Goal: Communication & Community: Answer question/provide support

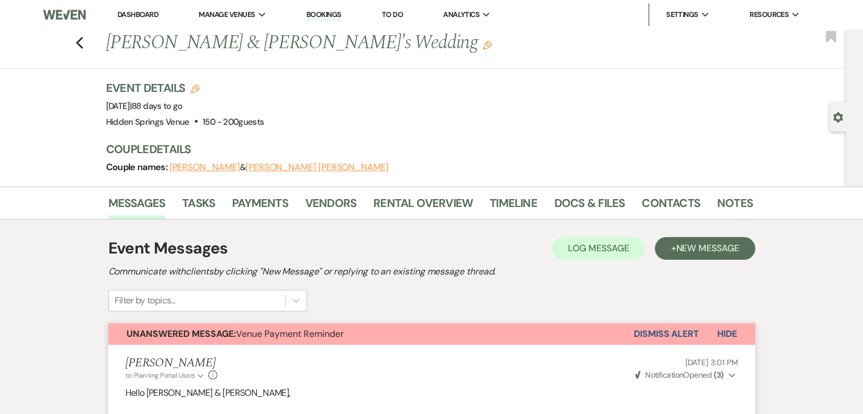
click at [138, 16] on link "Dashboard" at bounding box center [137, 15] width 41 height 10
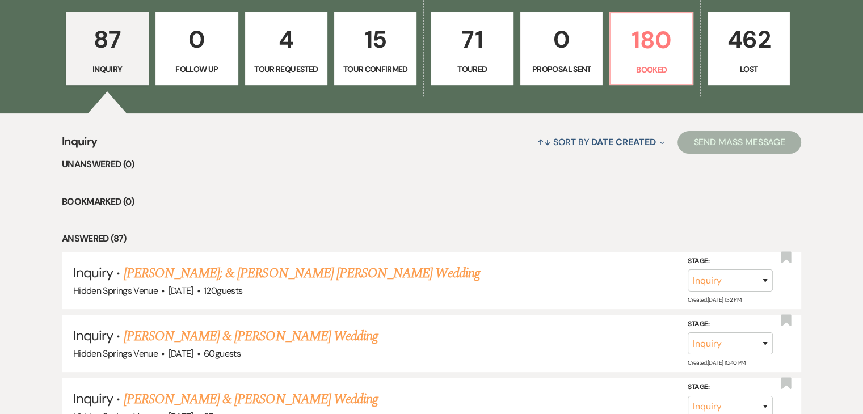
scroll to position [329, 0]
click at [636, 56] on p "180" at bounding box center [650, 40] width 67 height 38
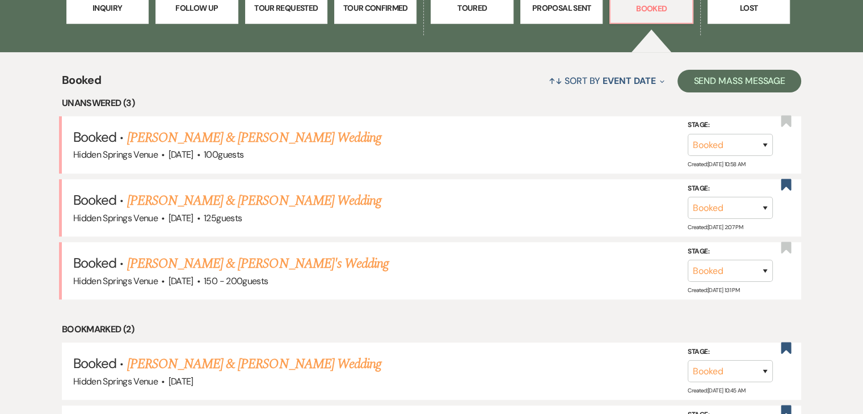
scroll to position [390, 0]
click at [292, 201] on link "[PERSON_NAME] & [PERSON_NAME] Wedding" at bounding box center [254, 201] width 254 height 20
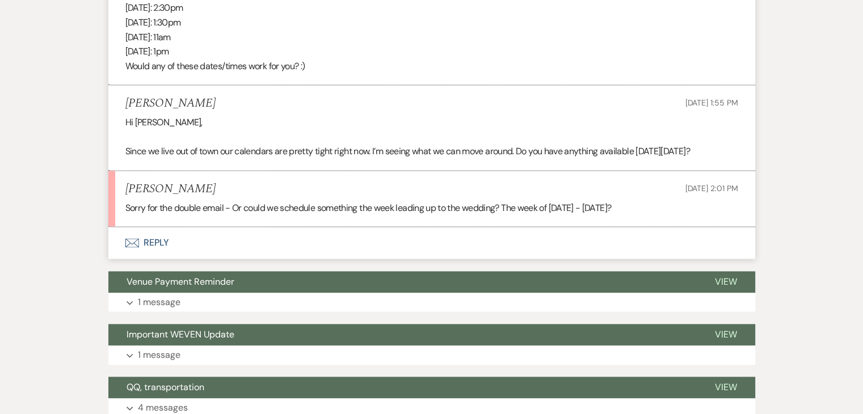
scroll to position [1672, 0]
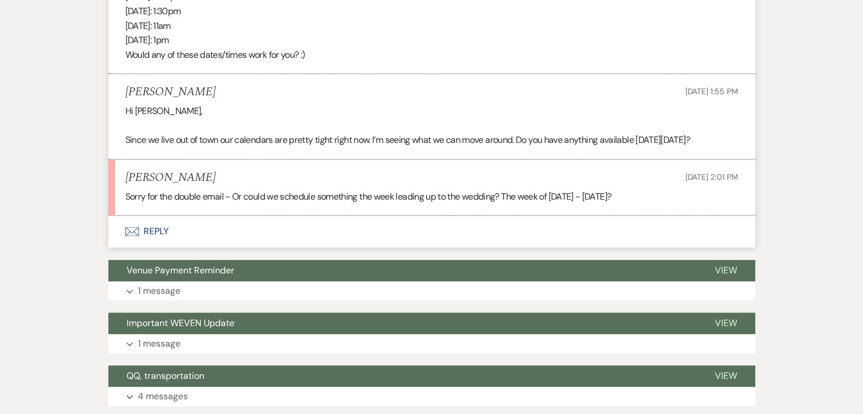
click at [161, 243] on button "Envelope Reply" at bounding box center [431, 232] width 647 height 32
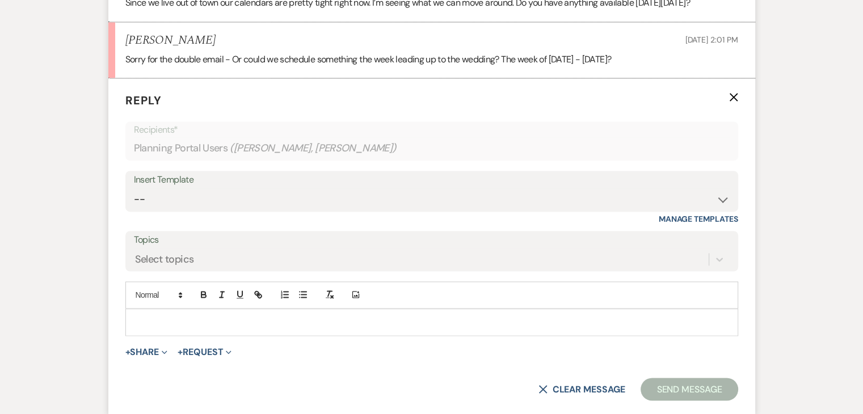
scroll to position [1811, 0]
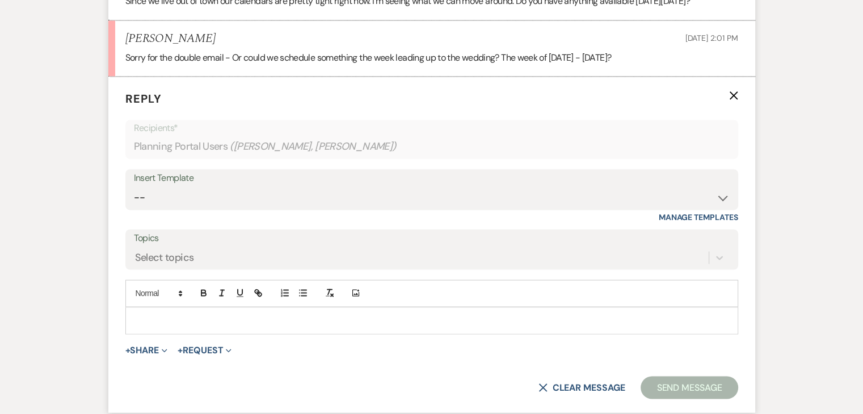
click at [185, 327] on p at bounding box center [431, 320] width 594 height 12
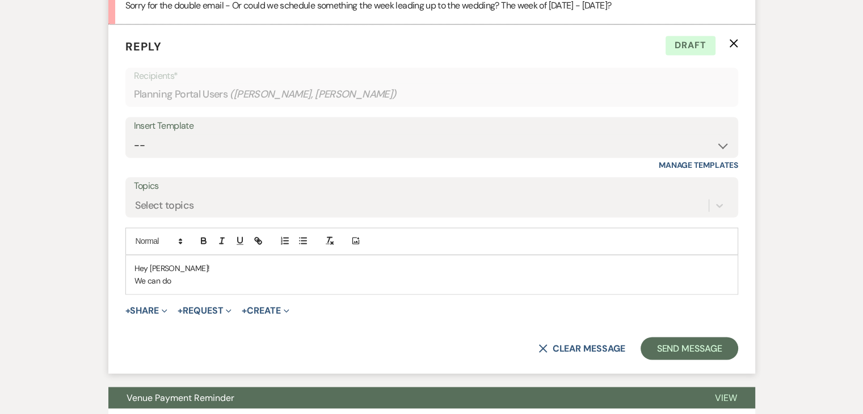
scroll to position [1863, 0]
click at [199, 287] on p "We can do [DATE]." at bounding box center [431, 281] width 594 height 12
click at [265, 287] on p "We can do [DATE]." at bounding box center [431, 281] width 594 height 12
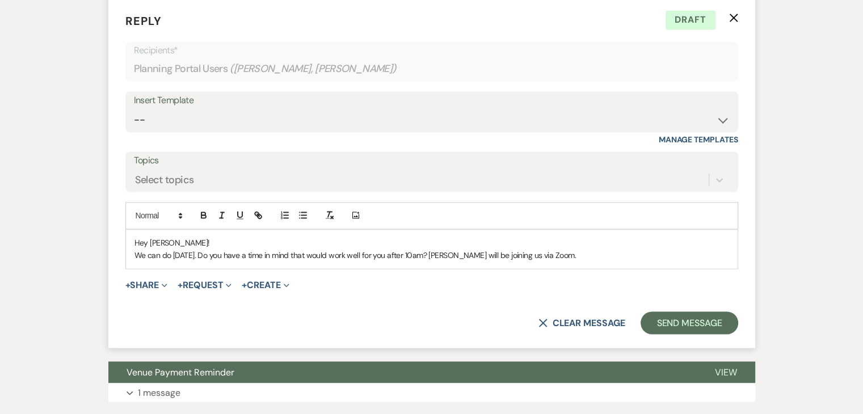
scroll to position [1888, 0]
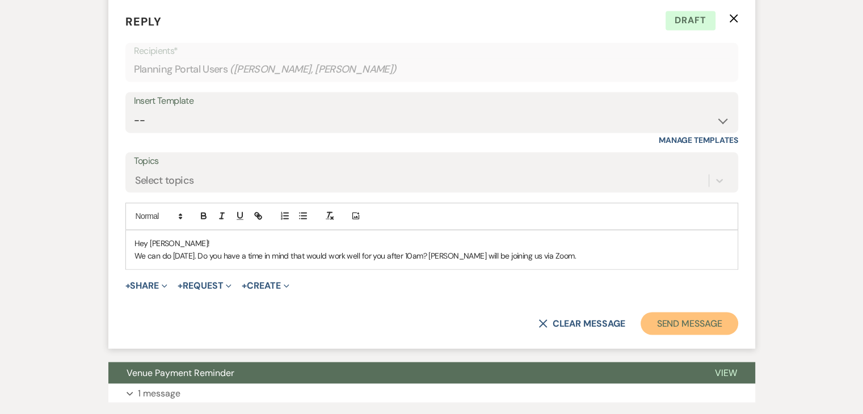
click at [683, 335] on button "Send Message" at bounding box center [688, 323] width 97 height 23
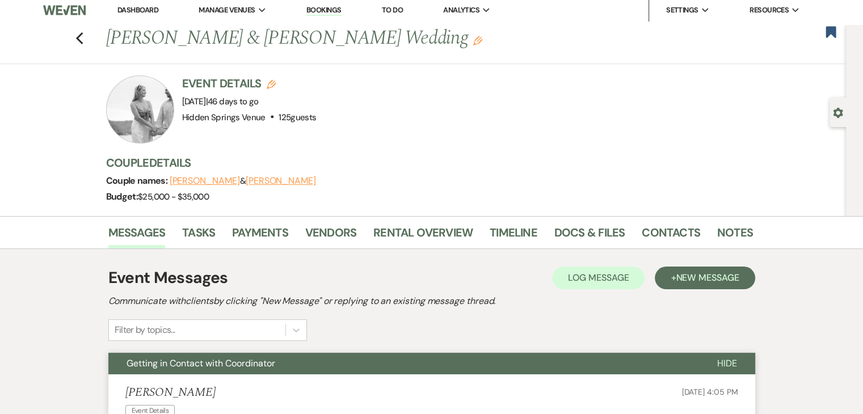
scroll to position [0, 0]
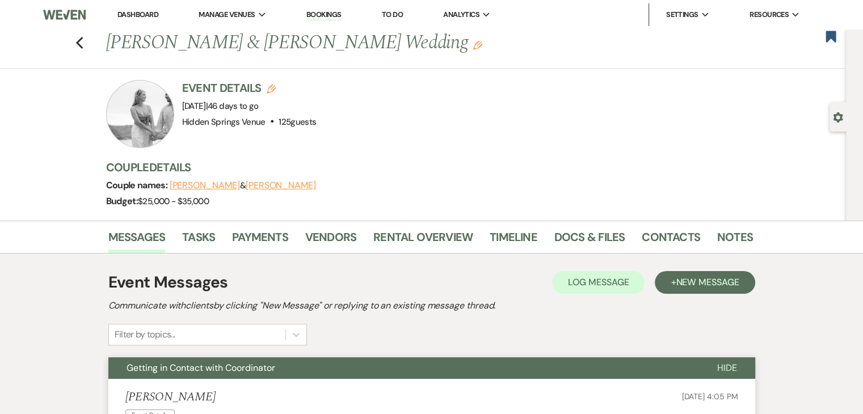
click at [131, 16] on link "Dashboard" at bounding box center [137, 15] width 41 height 10
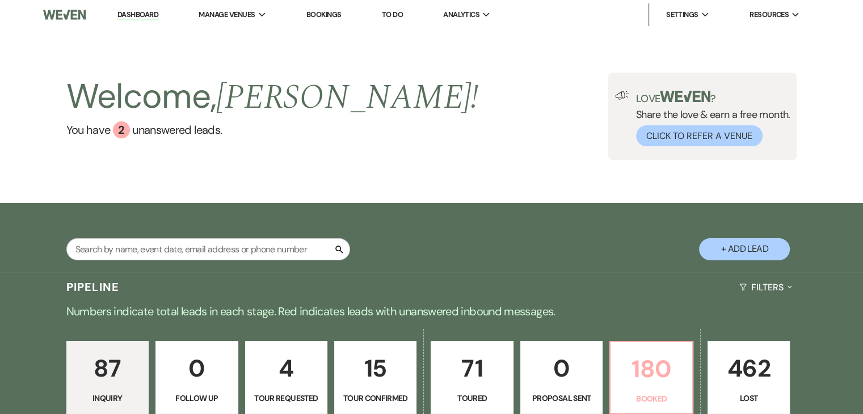
click at [631, 358] on p "180" at bounding box center [650, 369] width 67 height 38
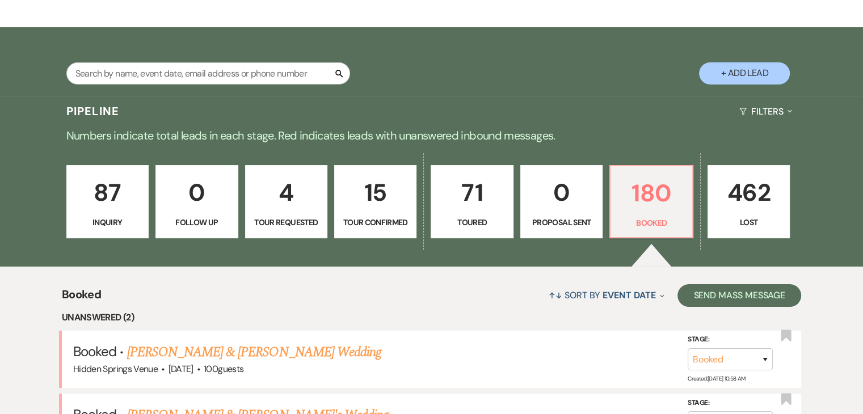
scroll to position [176, 0]
click at [286, 69] on input "text" at bounding box center [208, 73] width 284 height 22
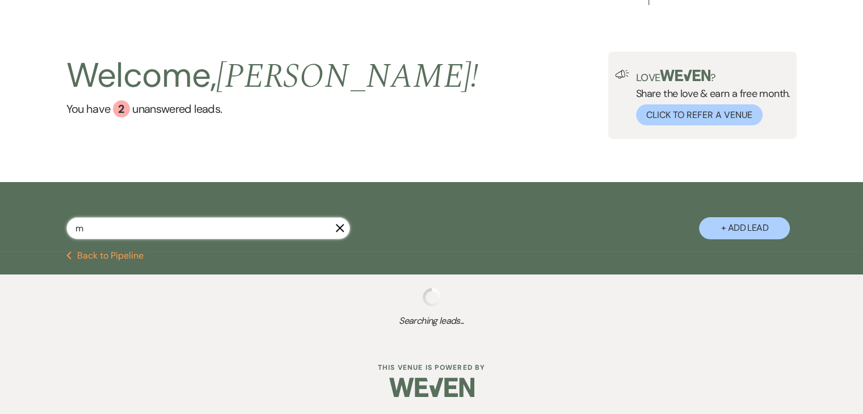
scroll to position [22, 0]
type input "m"
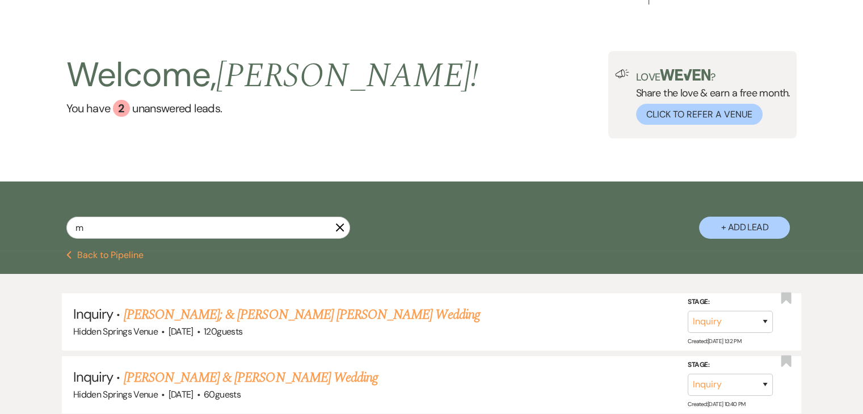
click at [302, 368] on link "[PERSON_NAME] & [PERSON_NAME] Wedding" at bounding box center [251, 378] width 254 height 20
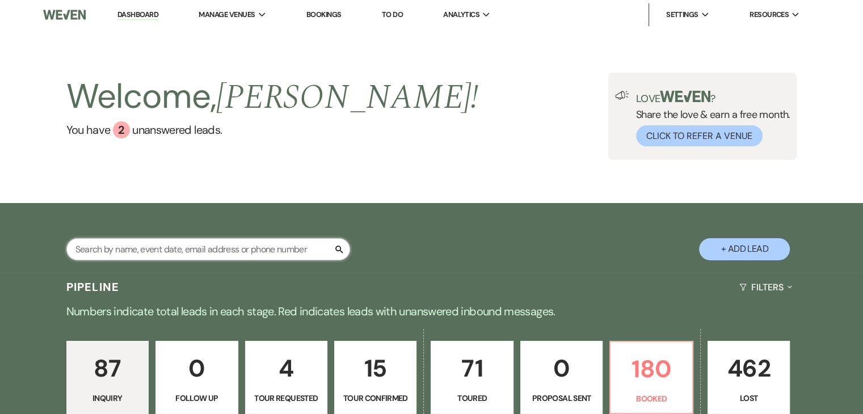
click at [204, 247] on input "text" at bounding box center [208, 249] width 284 height 22
type input "[PERSON_NAME]"
select select "5"
select select "8"
select select "6"
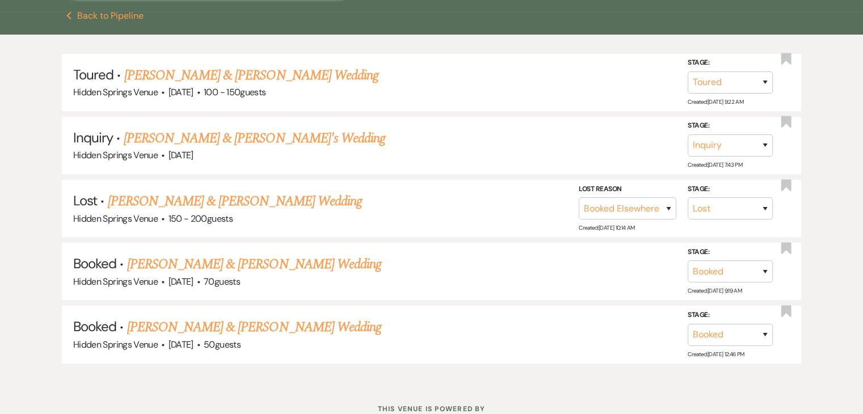
scroll to position [265, 0]
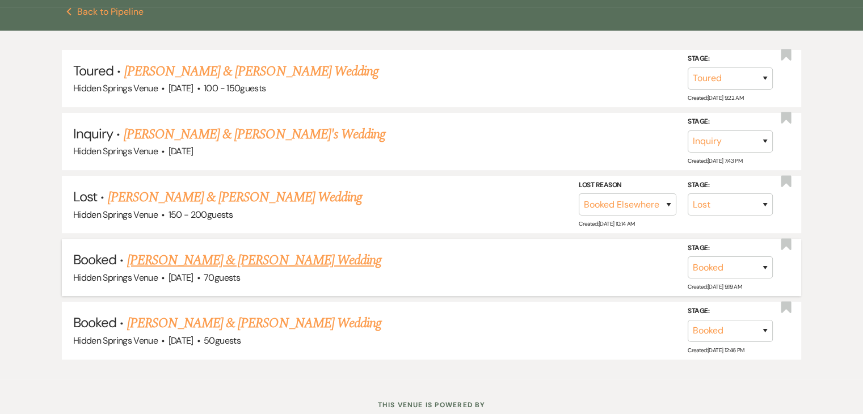
type input "[PERSON_NAME]"
click at [205, 260] on link "[PERSON_NAME] & [PERSON_NAME] Wedding" at bounding box center [254, 260] width 254 height 20
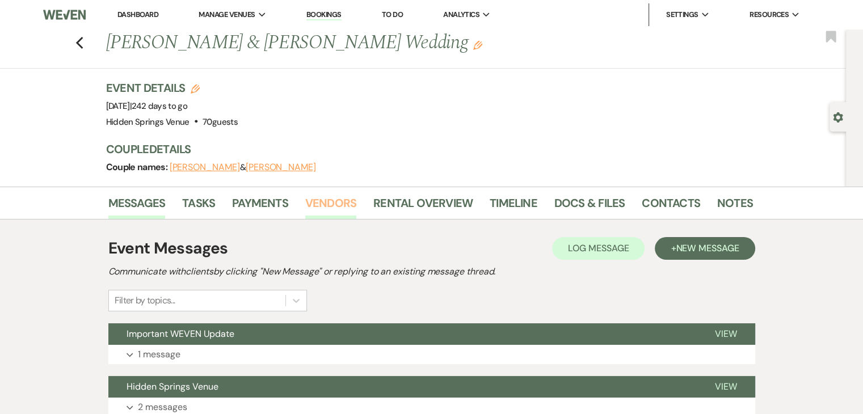
click at [337, 199] on link "Vendors" at bounding box center [330, 206] width 51 height 25
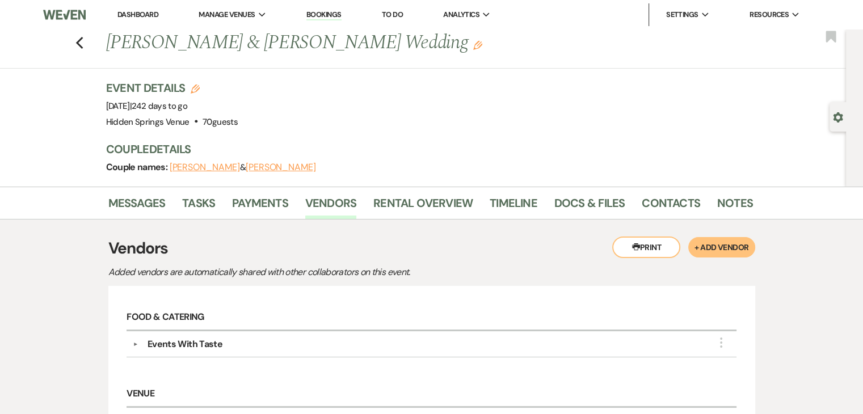
click at [142, 10] on link "Dashboard" at bounding box center [137, 15] width 41 height 10
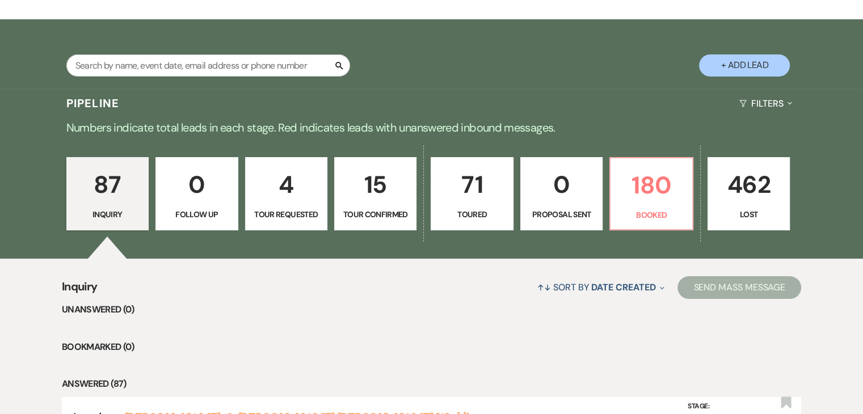
scroll to position [157, 0]
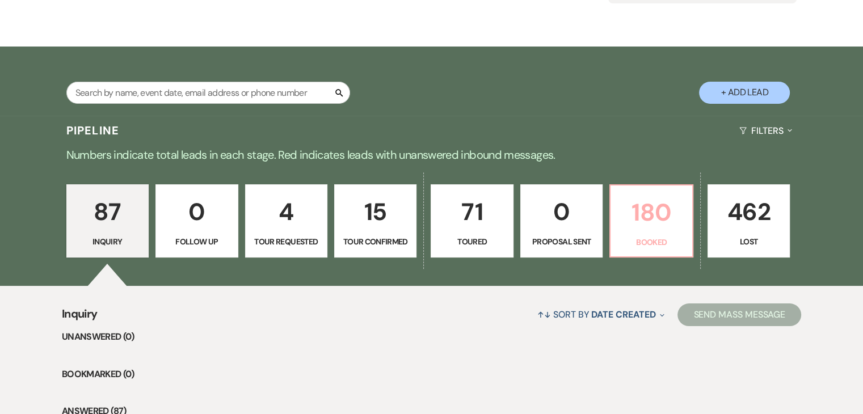
click at [633, 227] on p "180" at bounding box center [650, 212] width 67 height 38
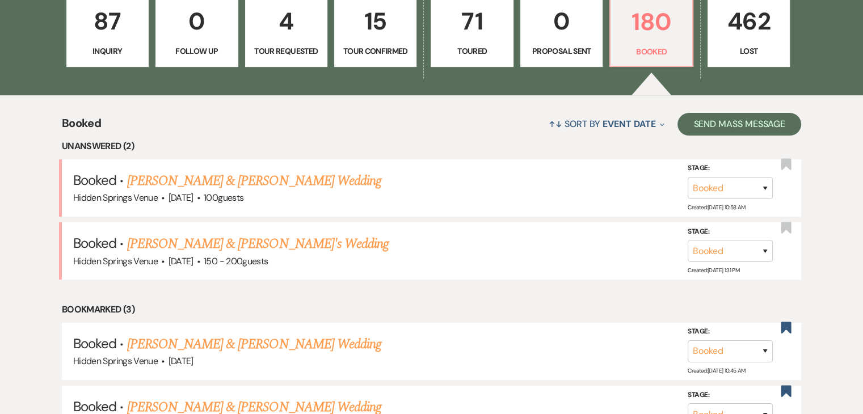
scroll to position [348, 0]
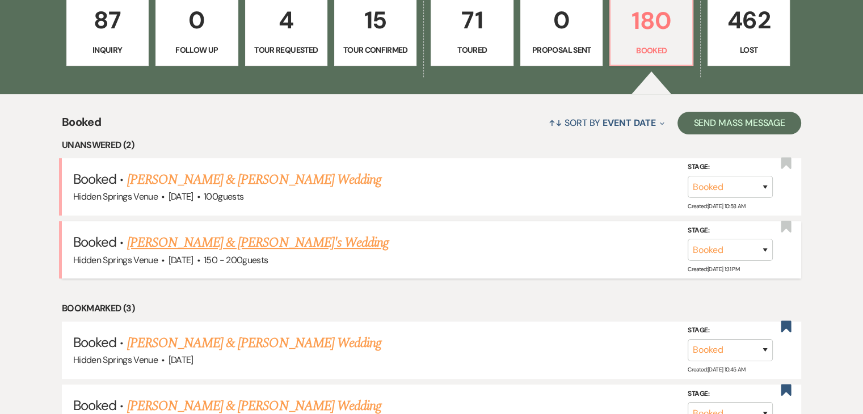
click at [299, 246] on link "[PERSON_NAME] & [PERSON_NAME]'s Wedding" at bounding box center [258, 243] width 262 height 20
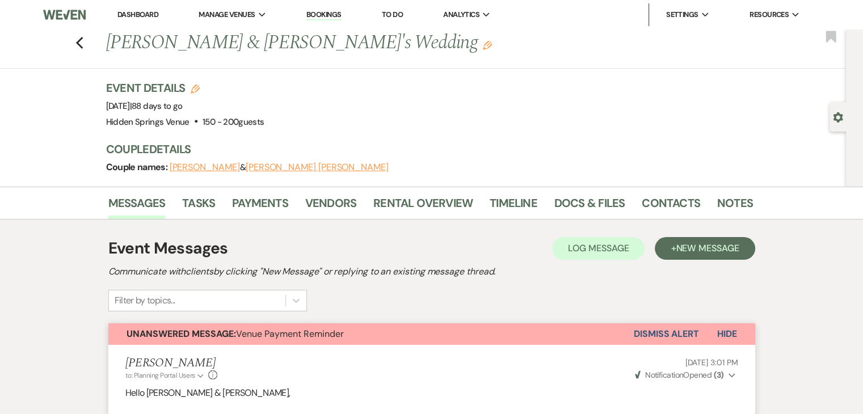
click at [140, 15] on link "Dashboard" at bounding box center [137, 15] width 41 height 10
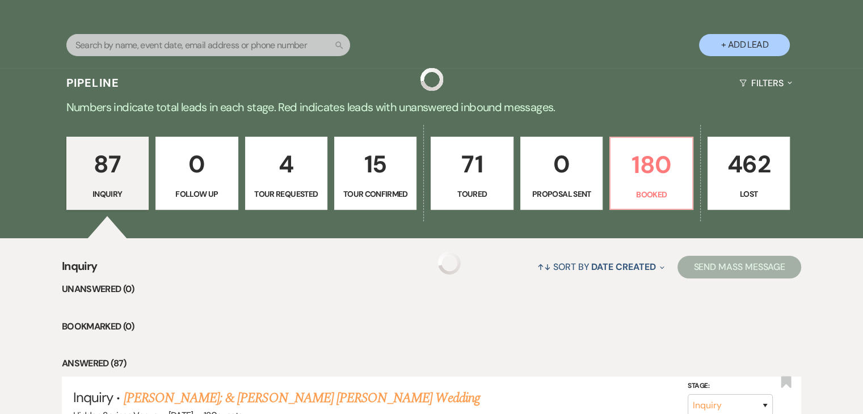
scroll to position [210, 0]
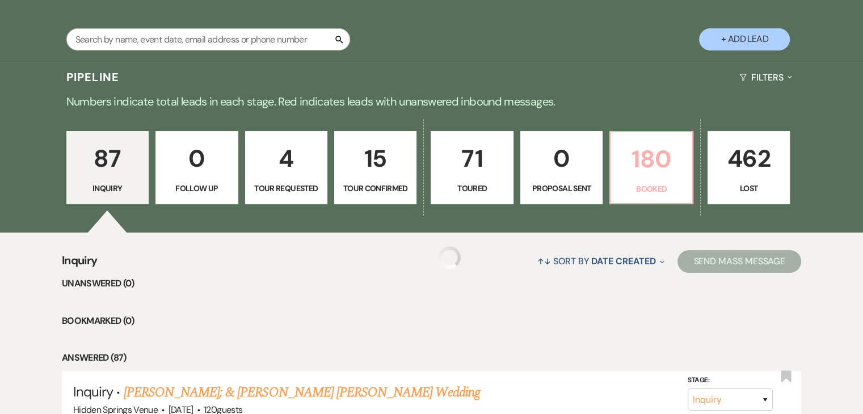
click at [642, 170] on p "180" at bounding box center [650, 159] width 67 height 38
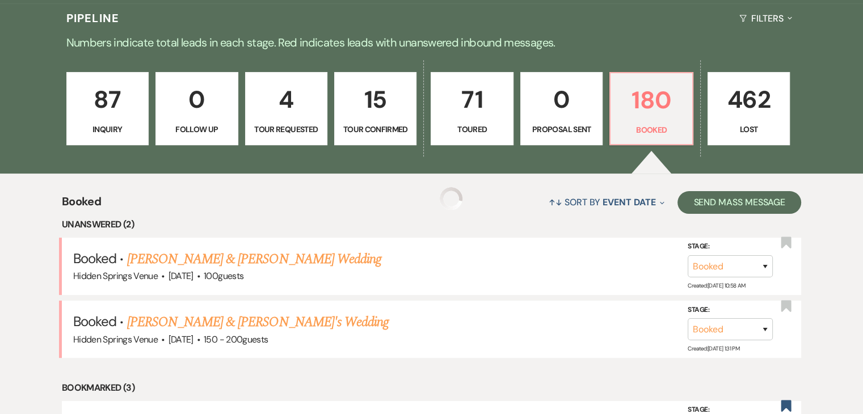
scroll to position [294, 0]
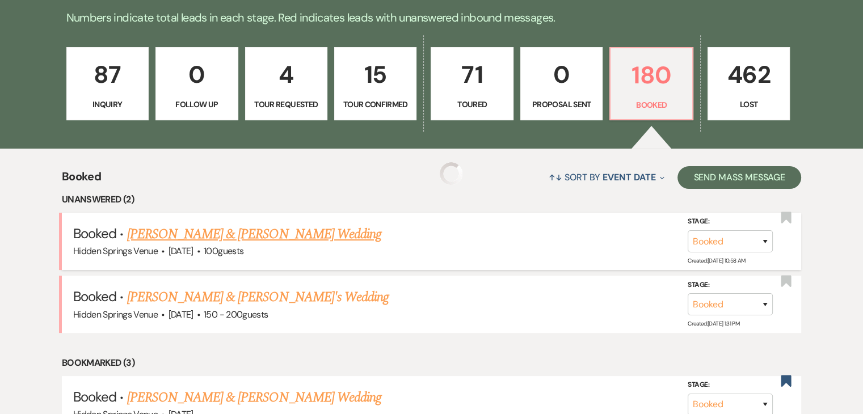
click at [278, 235] on link "[PERSON_NAME] & [PERSON_NAME] Wedding" at bounding box center [254, 234] width 254 height 20
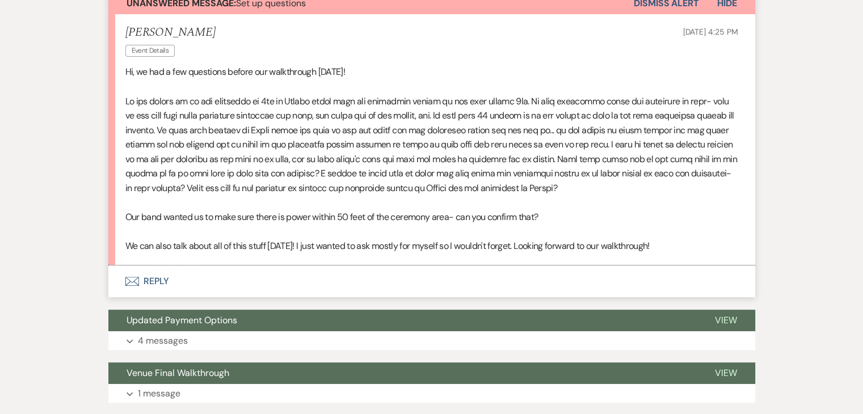
scroll to position [346, 0]
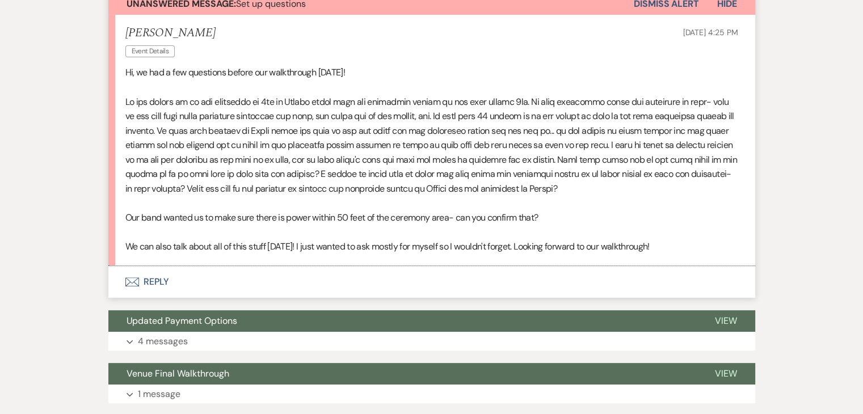
click at [146, 284] on button "Envelope Reply" at bounding box center [431, 282] width 647 height 32
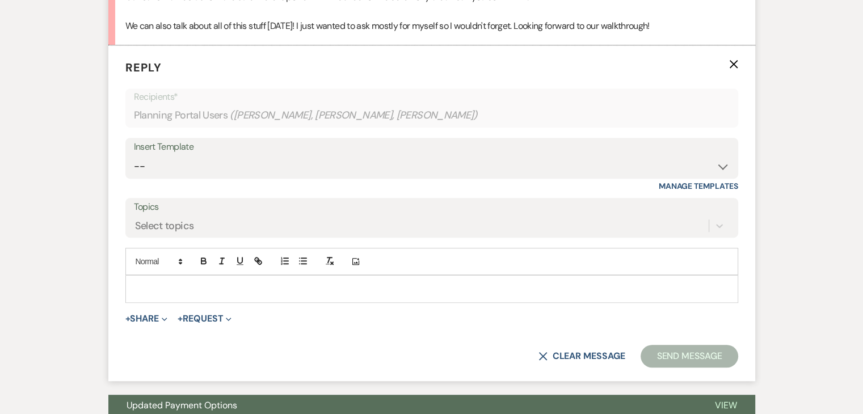
scroll to position [566, 0]
click at [201, 285] on p at bounding box center [431, 289] width 594 height 12
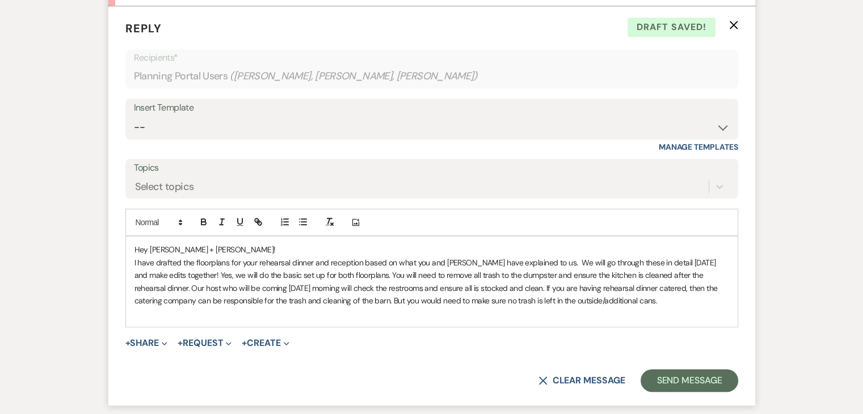
scroll to position [606, 0]
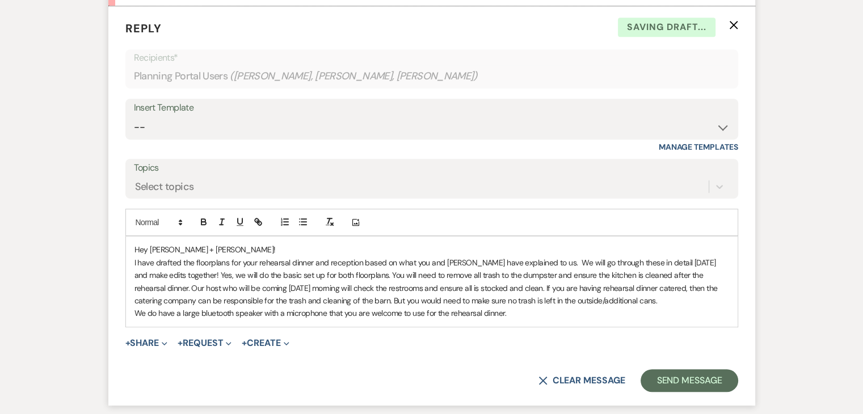
click at [213, 314] on p "We do have a large bluetooth speaker with a microphone that you are welcome to …" at bounding box center [431, 313] width 594 height 12
click at [524, 310] on p "We do have a large blue tooth speaker with a microphone that you are welcome to…" at bounding box center [431, 313] width 594 height 12
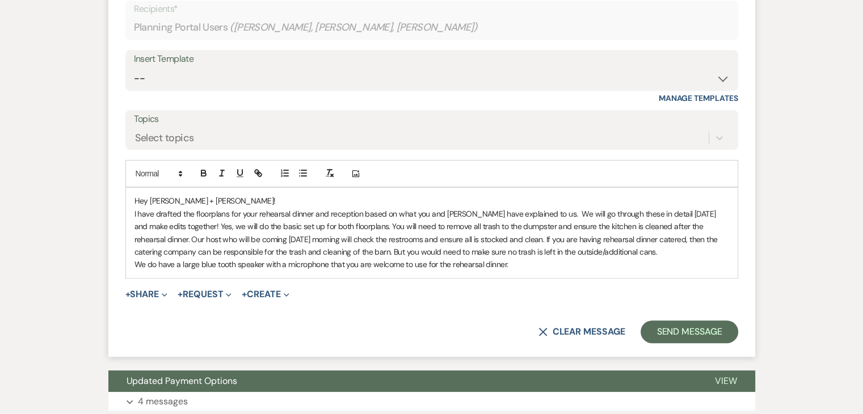
scroll to position [656, 0]
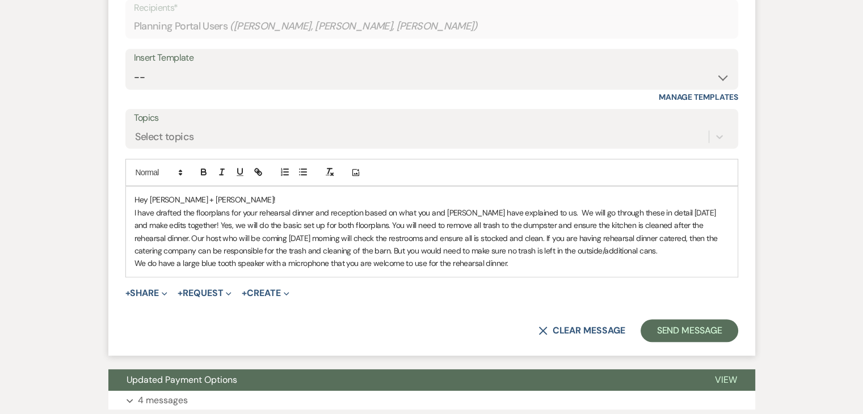
click at [168, 223] on p "I have drafted the floorplans for your rehearsal dinner and reception based on …" at bounding box center [431, 231] width 594 height 51
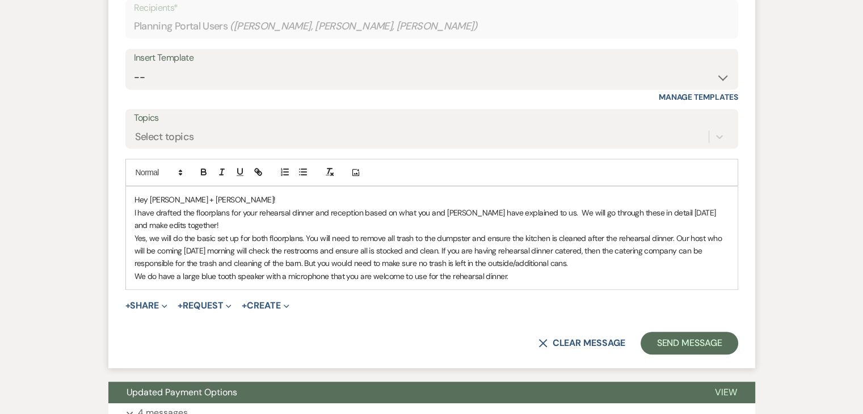
click at [515, 278] on p "We do have a large blue tooth speaker with a microphone that you are welcome to…" at bounding box center [431, 276] width 594 height 12
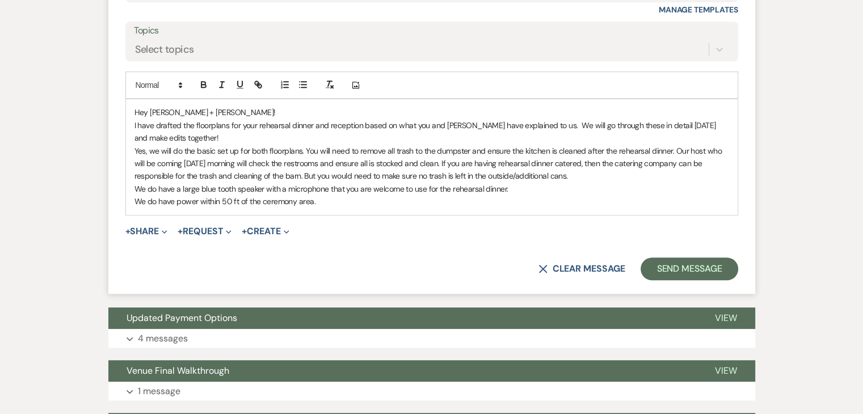
scroll to position [742, 0]
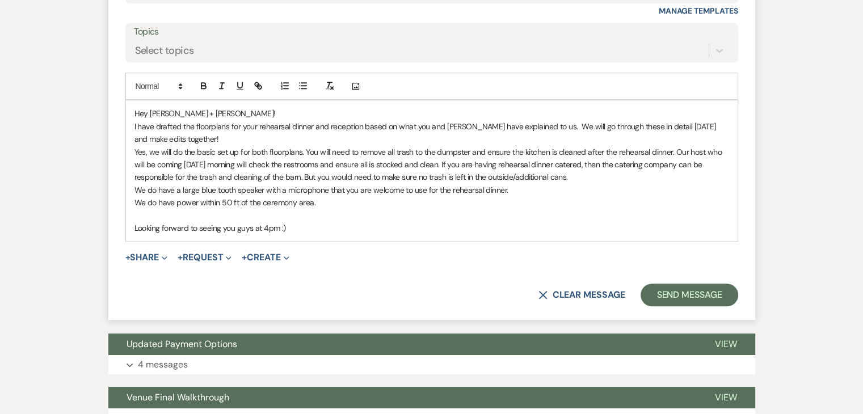
click at [300, 150] on p "Yes, we will do the basic set up for both floorplans. You will need to remove a…" at bounding box center [431, 165] width 594 height 38
click at [523, 196] on p "We do have power within 50 ft of the ceremony area." at bounding box center [431, 202] width 594 height 12
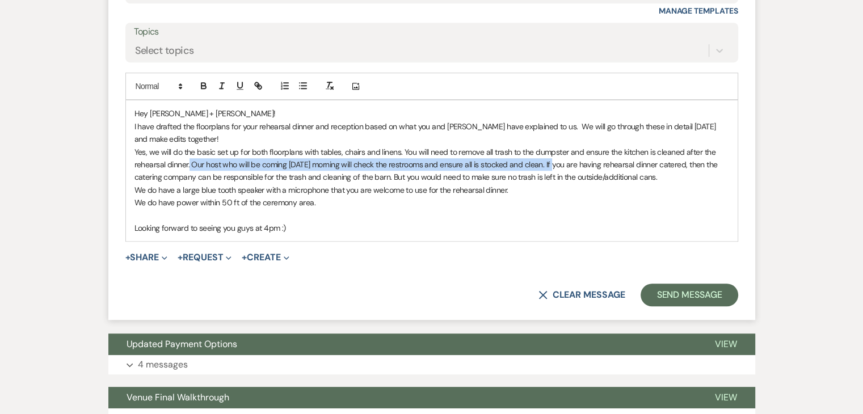
drag, startPoint x: 189, startPoint y: 164, endPoint x: 558, endPoint y: 166, distance: 369.3
click at [558, 166] on p "Yes, we will do the basic set up for both floorplans with tables, chairs and li…" at bounding box center [431, 165] width 594 height 38
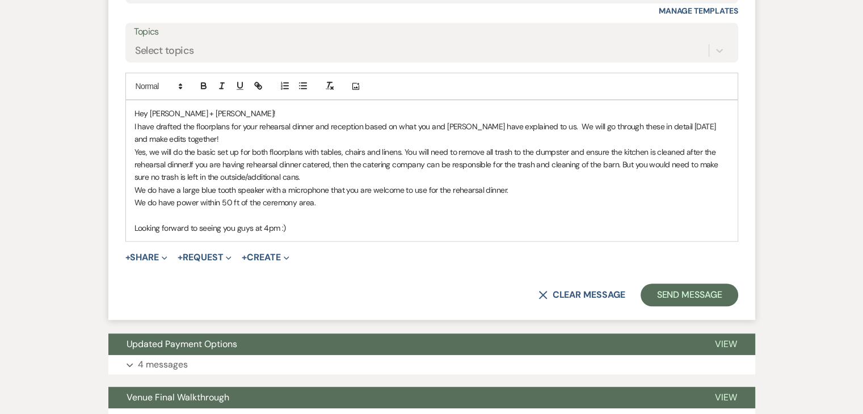
click at [559, 174] on p "Yes, we will do the basic set up for both floorplans with tables, chairs and li…" at bounding box center [431, 165] width 594 height 38
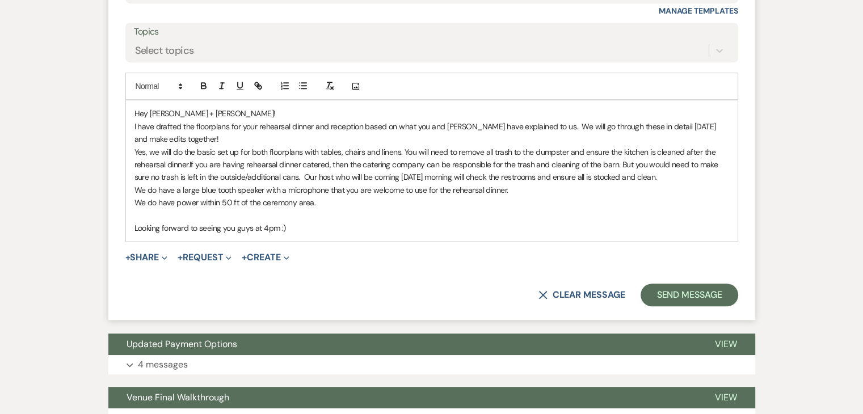
click at [188, 161] on p "Yes, we will do the basic set up for both floorplans with tables, chairs and li…" at bounding box center [431, 165] width 594 height 38
click at [320, 222] on p "Looking forward to seeing you guys at 4pm :)" at bounding box center [431, 228] width 594 height 12
click at [697, 298] on button "Send Message" at bounding box center [688, 295] width 97 height 23
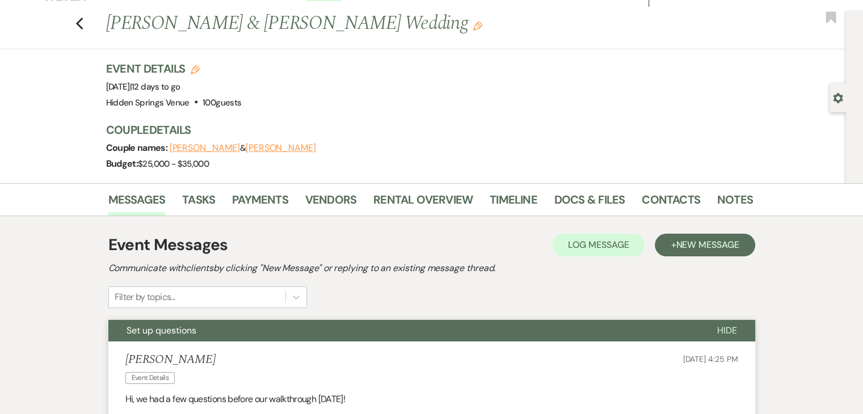
scroll to position [0, 0]
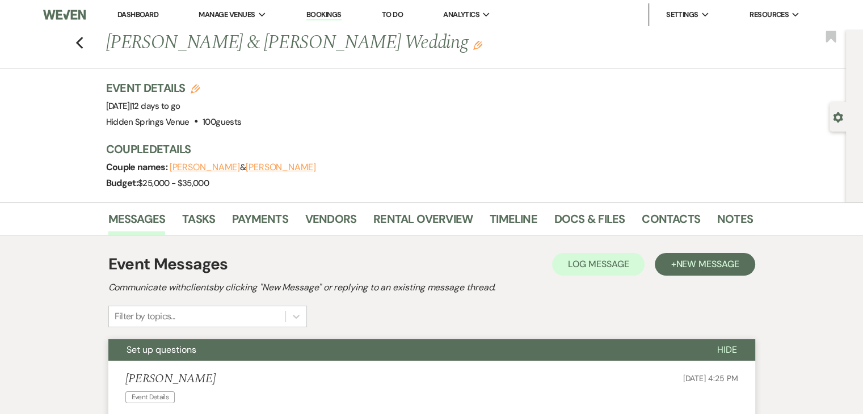
click at [137, 16] on link "Dashboard" at bounding box center [137, 15] width 41 height 10
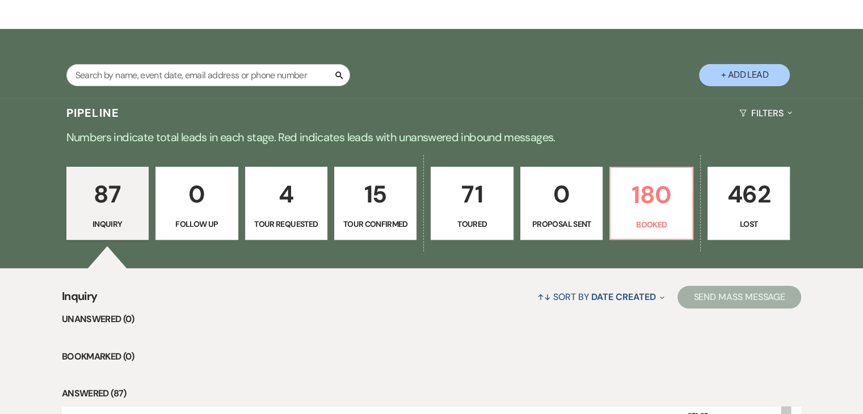
scroll to position [176, 0]
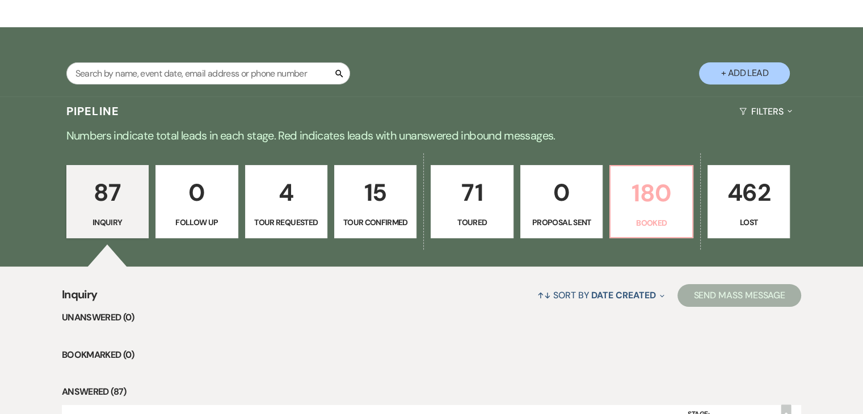
click at [662, 205] on p "180" at bounding box center [650, 193] width 67 height 38
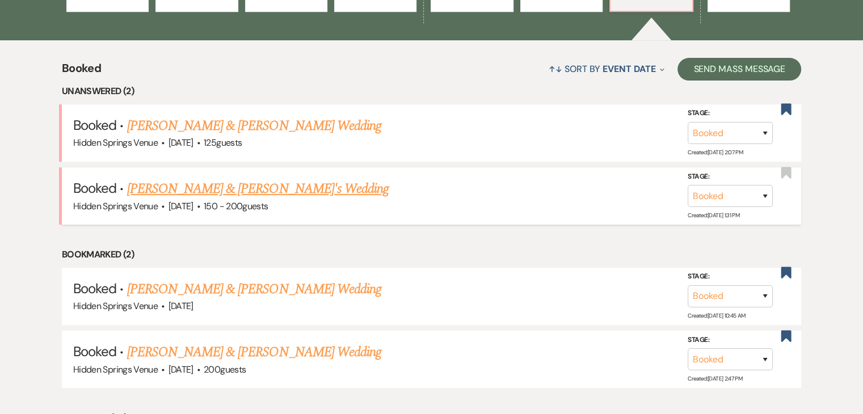
scroll to position [402, 0]
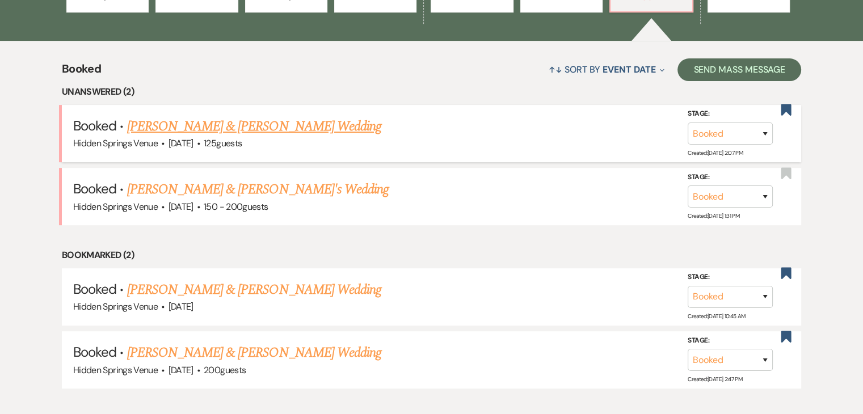
click at [287, 125] on link "[PERSON_NAME] & [PERSON_NAME] Wedding" at bounding box center [254, 126] width 254 height 20
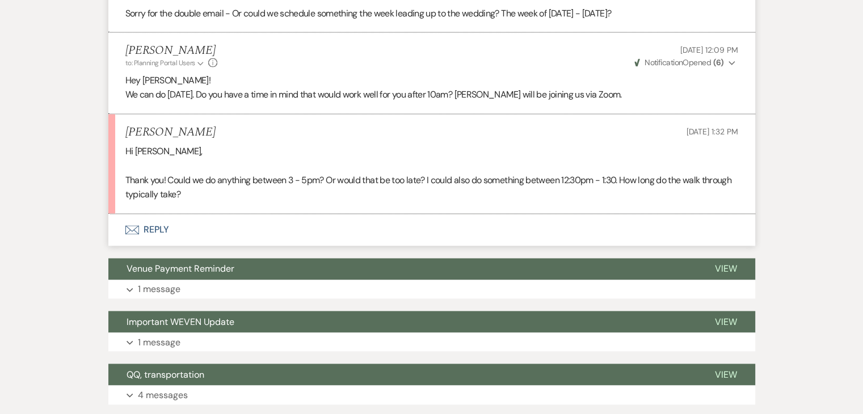
scroll to position [1853, 0]
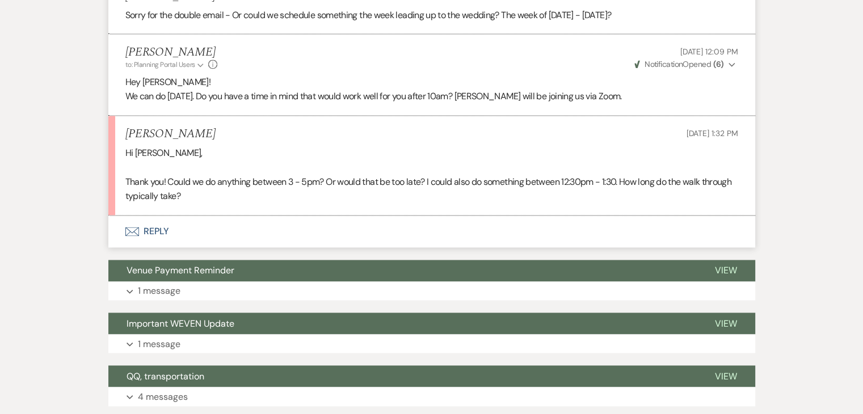
click at [157, 243] on button "Envelope Reply" at bounding box center [431, 232] width 647 height 32
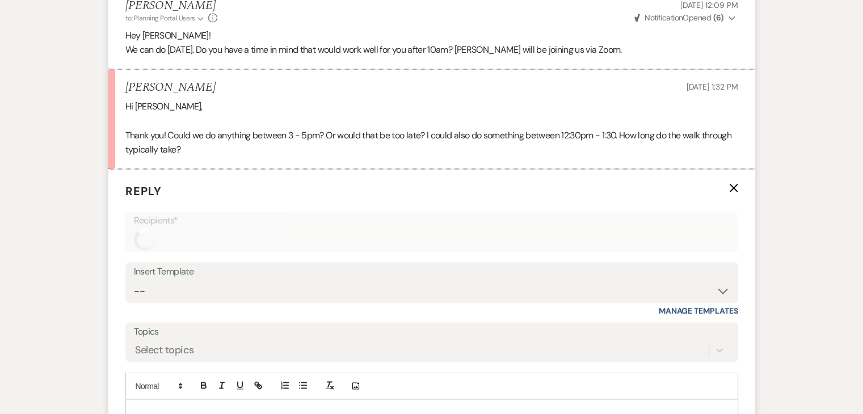
scroll to position [2042, 0]
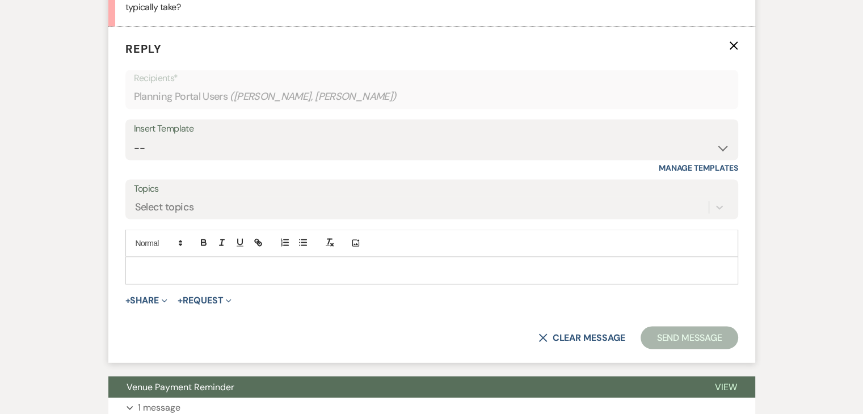
click at [184, 276] on p at bounding box center [431, 270] width 594 height 12
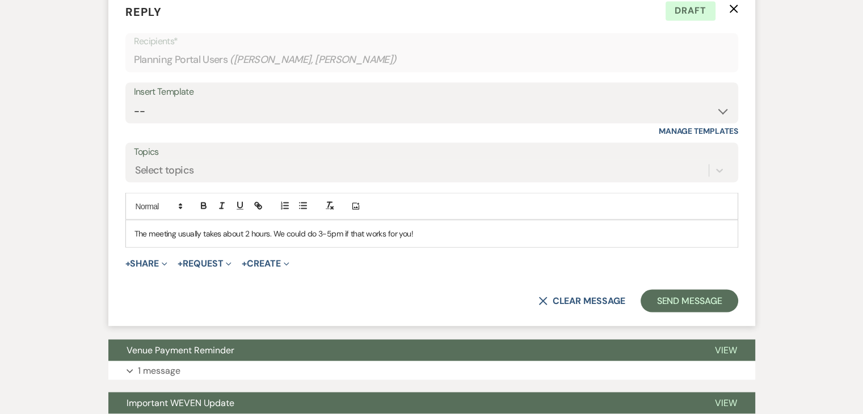
scroll to position [2080, 0]
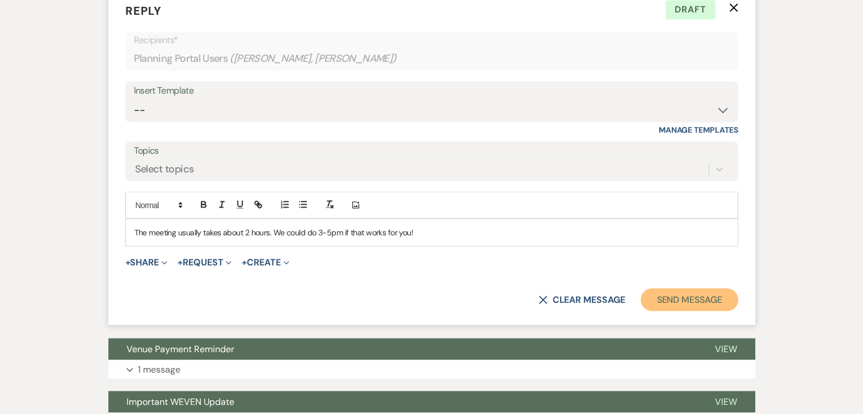
click at [661, 309] on button "Send Message" at bounding box center [688, 299] width 97 height 23
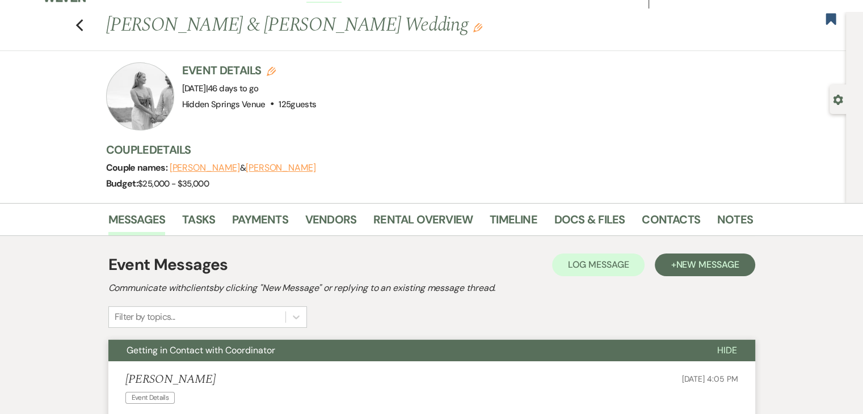
scroll to position [0, 0]
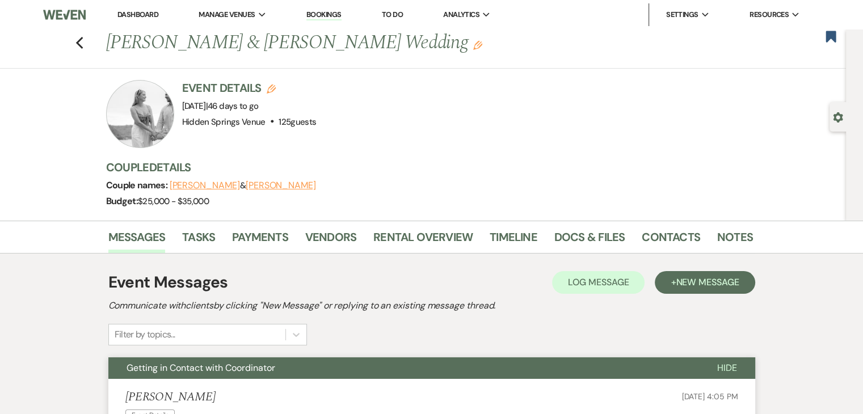
click at [126, 14] on link "Dashboard" at bounding box center [137, 15] width 41 height 10
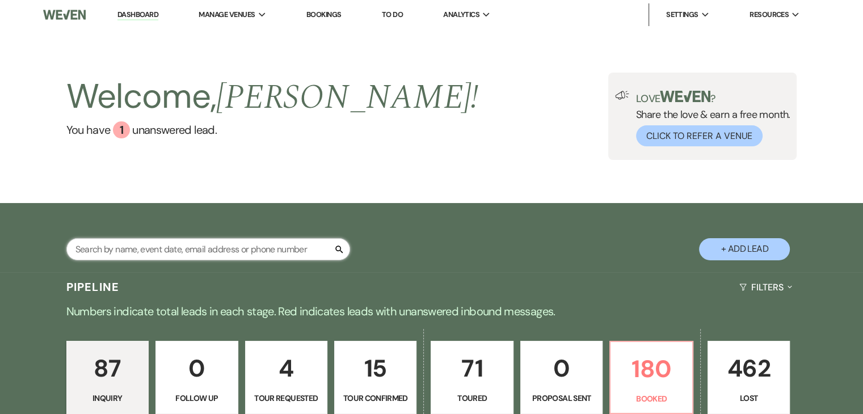
click at [189, 245] on input "text" at bounding box center [208, 249] width 284 height 22
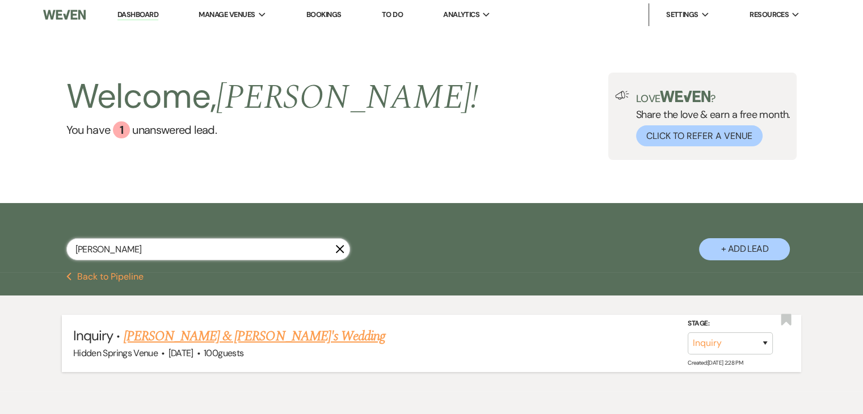
type input "[PERSON_NAME]"
click at [223, 336] on link "[PERSON_NAME] & [PERSON_NAME]'s Wedding" at bounding box center [255, 336] width 262 height 20
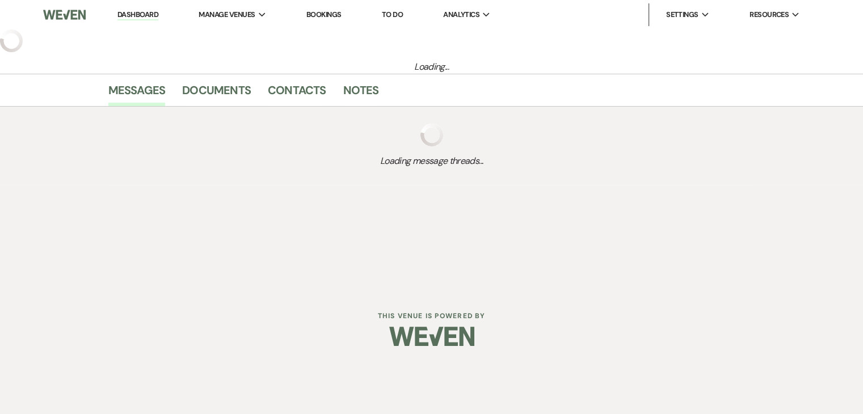
select select "14"
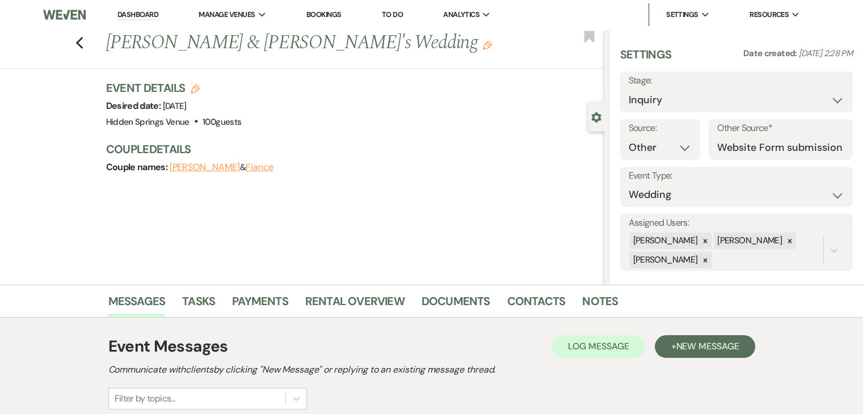
click at [483, 48] on icon "Edit" at bounding box center [487, 45] width 9 height 9
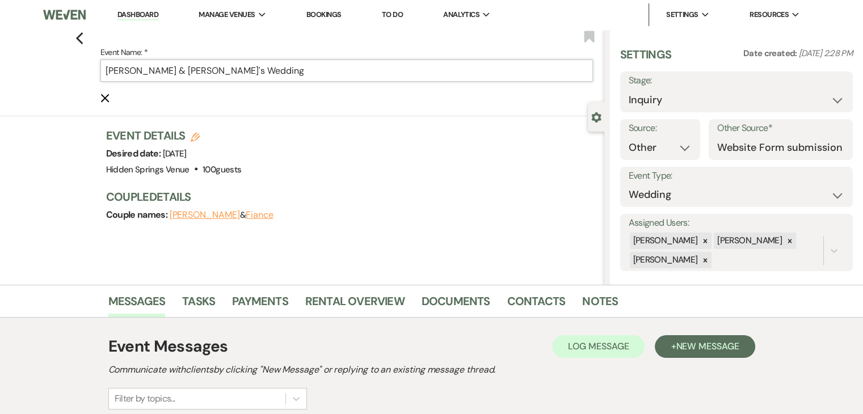
click at [145, 69] on input "[PERSON_NAME] & [PERSON_NAME]'s Wedding" at bounding box center [346, 71] width 492 height 22
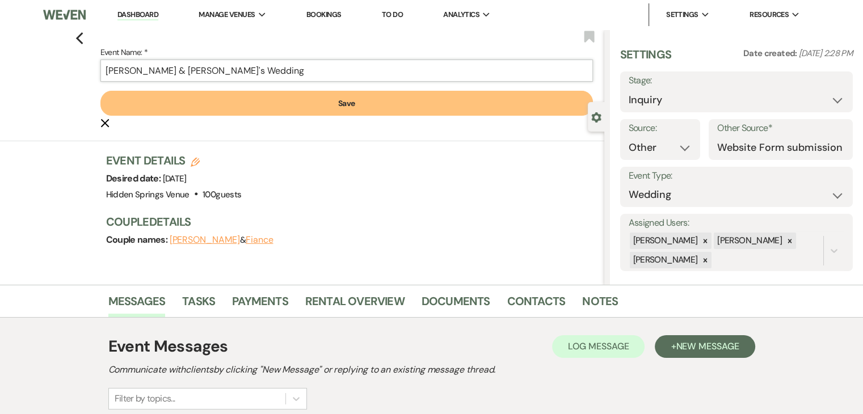
type input "[PERSON_NAME] & [PERSON_NAME]'s Wedding"
click at [354, 101] on button "Save" at bounding box center [346, 103] width 492 height 25
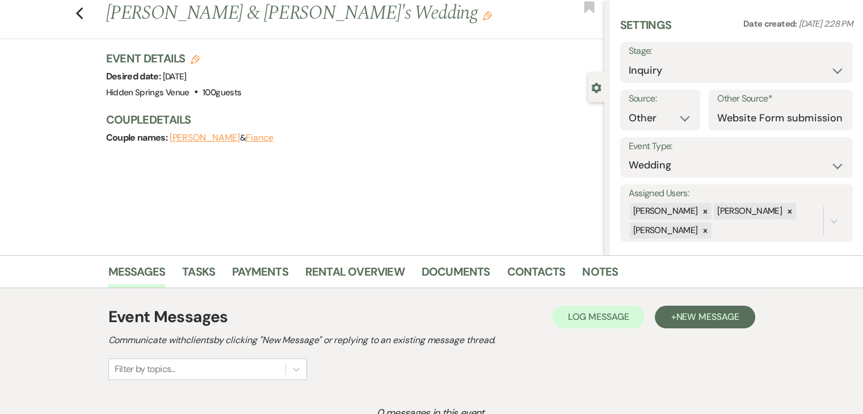
scroll to position [29, 0]
click at [220, 139] on button "[PERSON_NAME]" at bounding box center [205, 137] width 70 height 9
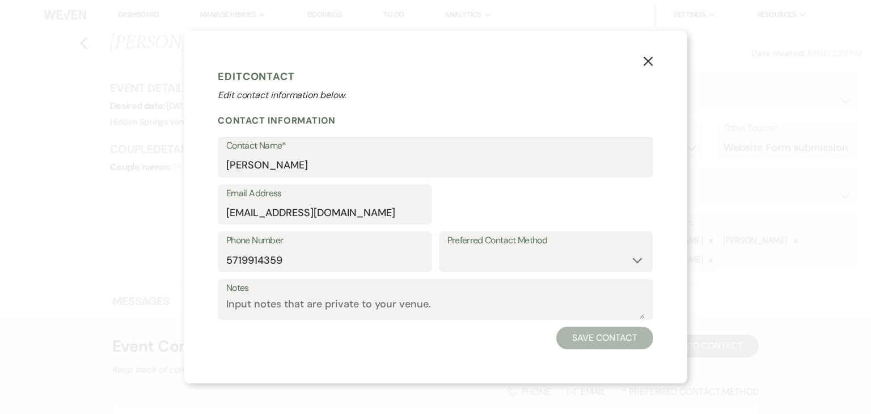
select select "1"
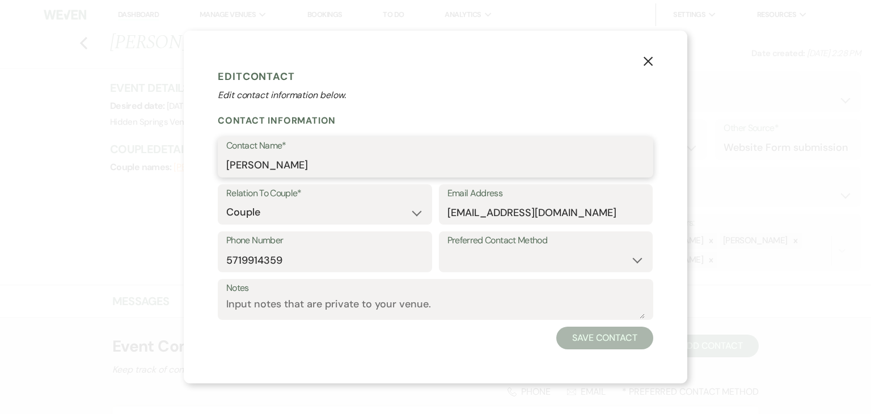
click at [267, 166] on input "[PERSON_NAME]" at bounding box center [435, 165] width 419 height 22
type input "[PERSON_NAME]"
click at [454, 210] on input "[EMAIL_ADDRESS][DOMAIN_NAME]" at bounding box center [546, 212] width 197 height 22
click at [484, 212] on input "[EMAIL_ADDRESS][DOMAIN_NAME]" at bounding box center [546, 212] width 197 height 22
click at [488, 214] on input "[EMAIL_ADDRESS][DOMAIN_NAME]" at bounding box center [546, 212] width 197 height 22
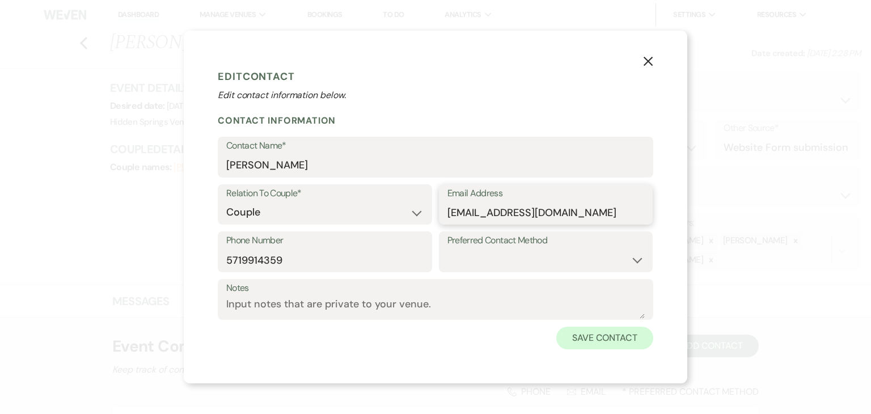
type input "[EMAIL_ADDRESS][DOMAIN_NAME]"
click at [601, 341] on button "Save Contact" at bounding box center [604, 338] width 97 height 23
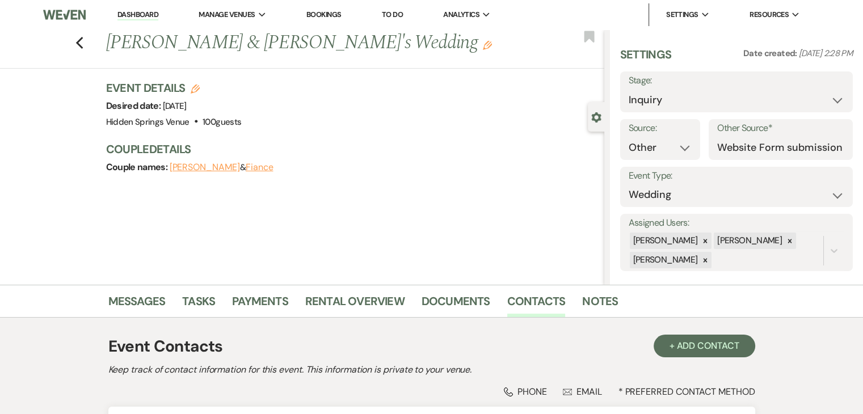
click at [198, 164] on button "[PERSON_NAME]" at bounding box center [205, 167] width 70 height 9
select select "1"
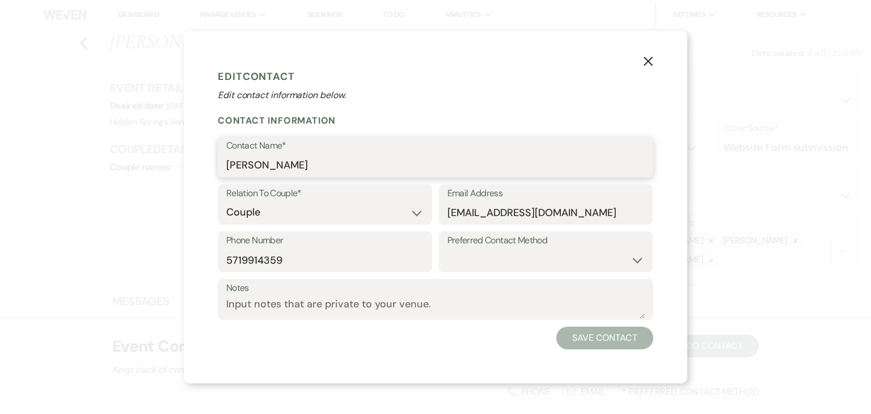
click at [239, 161] on input "[PERSON_NAME]" at bounding box center [435, 165] width 419 height 22
type input "[PERSON_NAME]"
click at [610, 338] on button "Save Contact" at bounding box center [604, 338] width 97 height 23
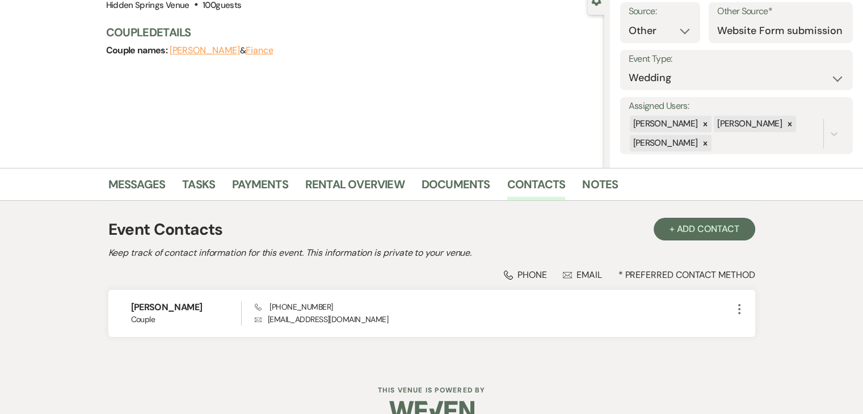
scroll to position [126, 0]
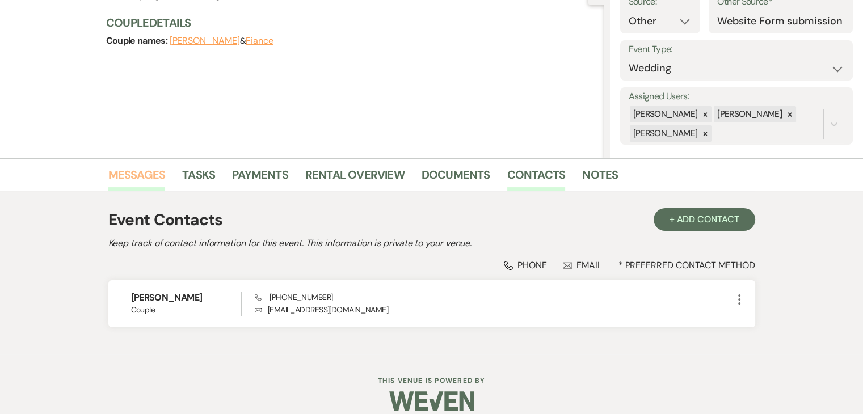
click at [135, 181] on link "Messages" at bounding box center [136, 178] width 57 height 25
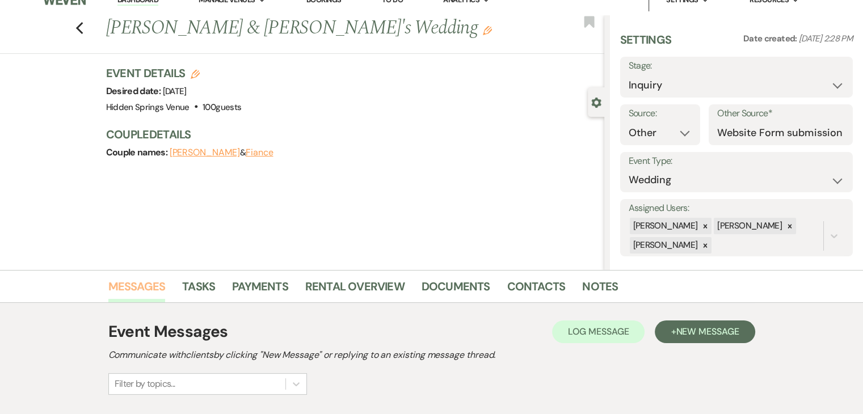
scroll to position [14, 0]
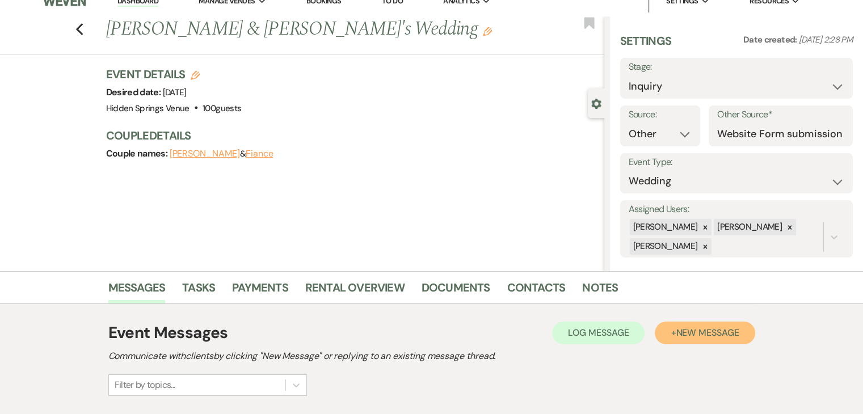
click at [690, 330] on span "New Message" at bounding box center [707, 333] width 63 height 12
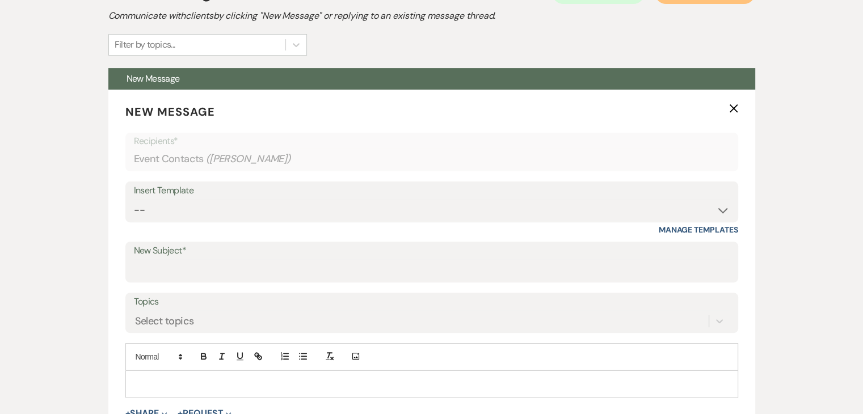
scroll to position [363, 0]
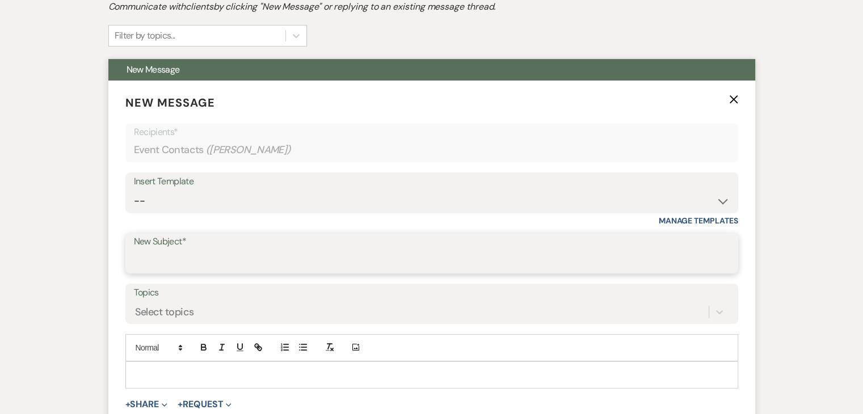
click at [237, 250] on input "New Subject*" at bounding box center [432, 261] width 596 height 22
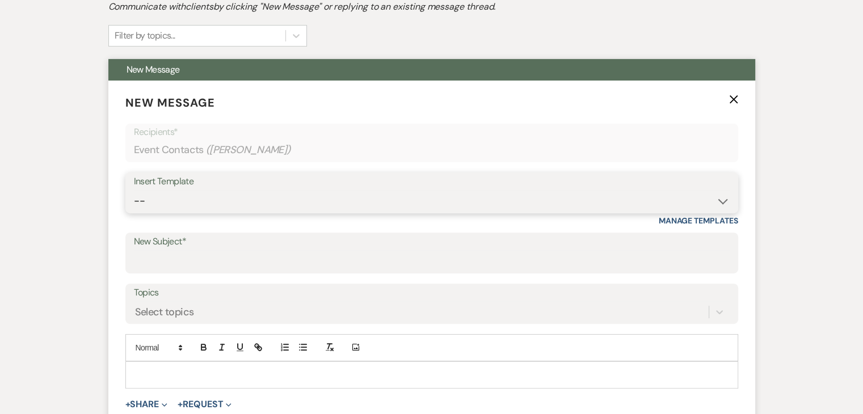
click at [232, 201] on select "-- Initial Inquiry Response Tour Request Response Follow Up Review Email Check-…" at bounding box center [432, 201] width 596 height 22
select select "4562"
click at [134, 190] on select "-- Initial Inquiry Response Tour Request Response Follow Up Review Email Check-…" at bounding box center [432, 201] width 596 height 22
type input "Virtual Tour Packet"
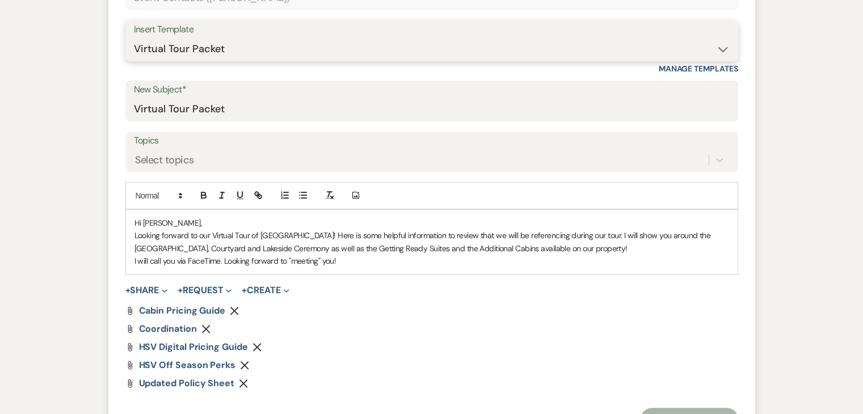
scroll to position [517, 0]
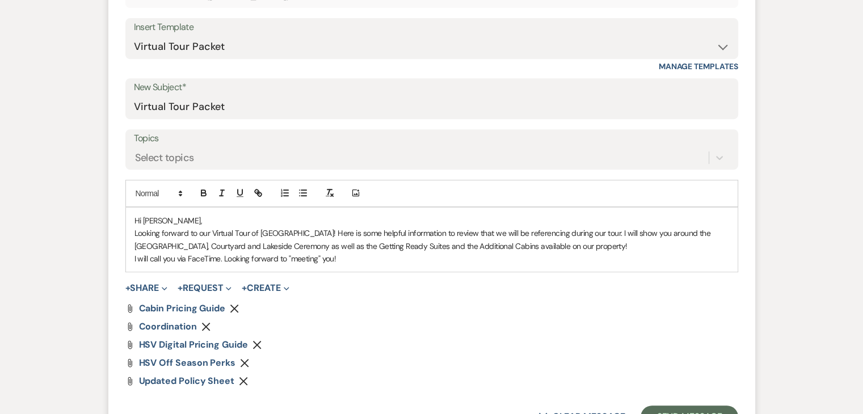
click at [157, 217] on p "Hi [PERSON_NAME]," at bounding box center [431, 220] width 594 height 12
click at [223, 257] on p "I will call you via FaceTime. Looking forward to "meeting" you!" at bounding box center [431, 258] width 594 height 12
click at [374, 255] on p "I will call you via FaceTime. I have the number of your mom [PERSON_NAME] ([PHO…" at bounding box center [431, 258] width 594 height 12
click at [415, 260] on p "I will call you via FaceTime. I have the number of your mom [PERSON_NAME] [PHON…" at bounding box center [431, 258] width 594 height 12
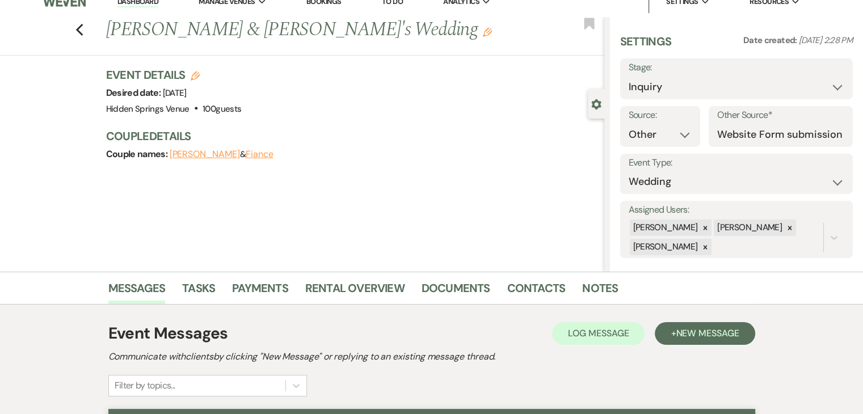
scroll to position [12, 0]
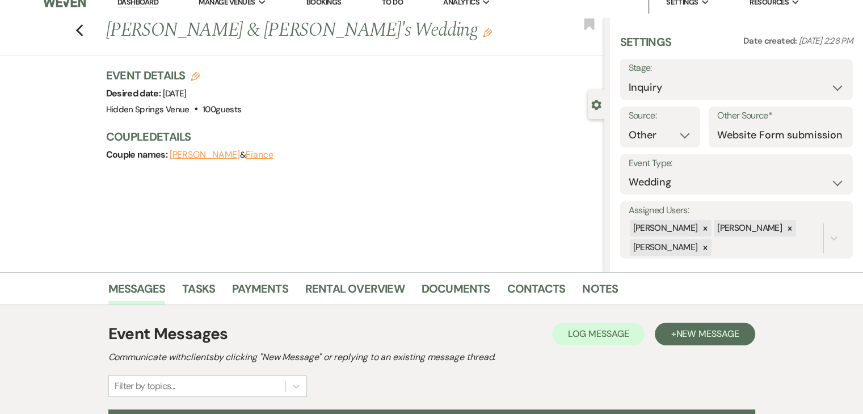
click at [259, 157] on button "Fiance" at bounding box center [260, 154] width 28 height 9
select select "1"
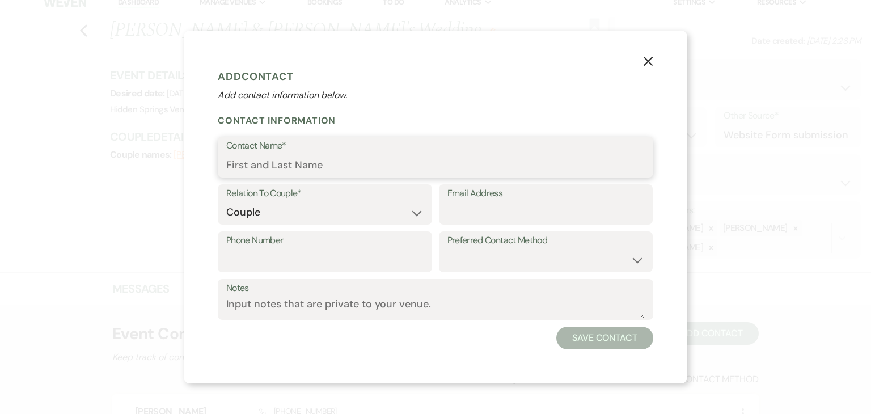
click at [305, 166] on input "Contact Name*" at bounding box center [435, 165] width 419 height 22
type input "[PERSON_NAME]"
click at [460, 212] on input "Email Address" at bounding box center [546, 212] width 197 height 22
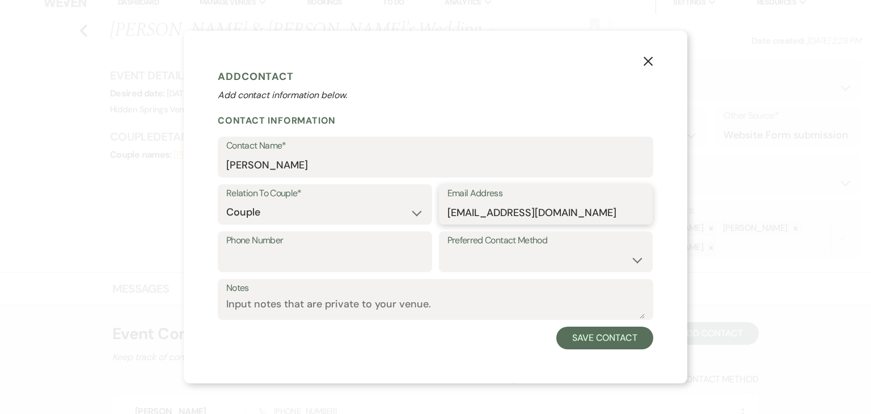
click at [482, 216] on input "[EMAIL_ADDRESS][DOMAIN_NAME]" at bounding box center [546, 212] width 197 height 22
type input "[EMAIL_ADDRESS][DOMAIN_NAME]"
click at [585, 337] on button "Save Contact" at bounding box center [604, 338] width 97 height 23
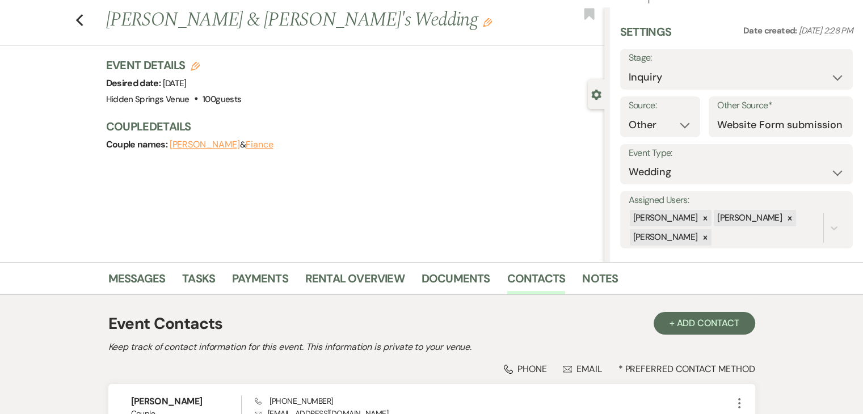
scroll to position [23, 0]
click at [134, 279] on link "Messages" at bounding box center [136, 281] width 57 height 25
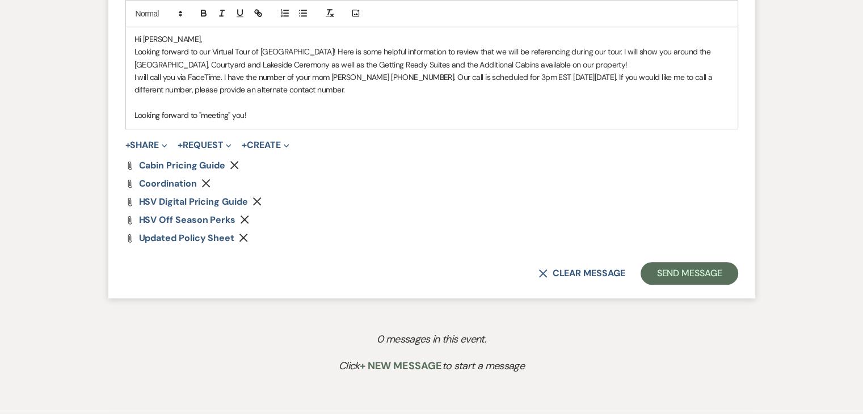
scroll to position [700, 0]
click at [265, 109] on p "Looking forward to "meeting" you!" at bounding box center [431, 114] width 594 height 12
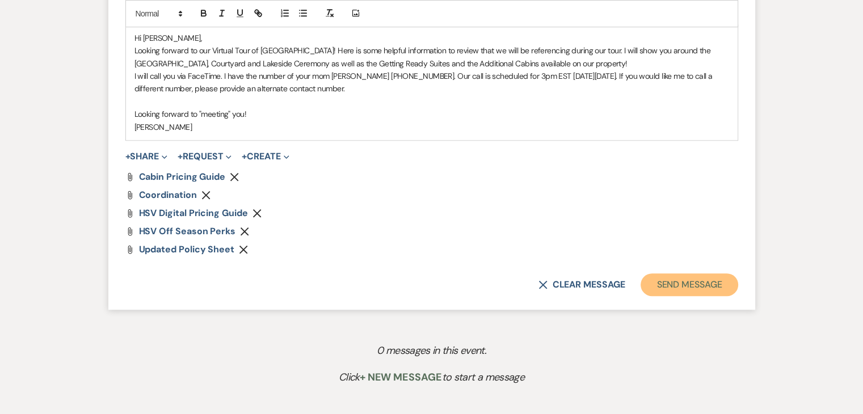
click at [672, 285] on button "Send Message" at bounding box center [688, 284] width 97 height 23
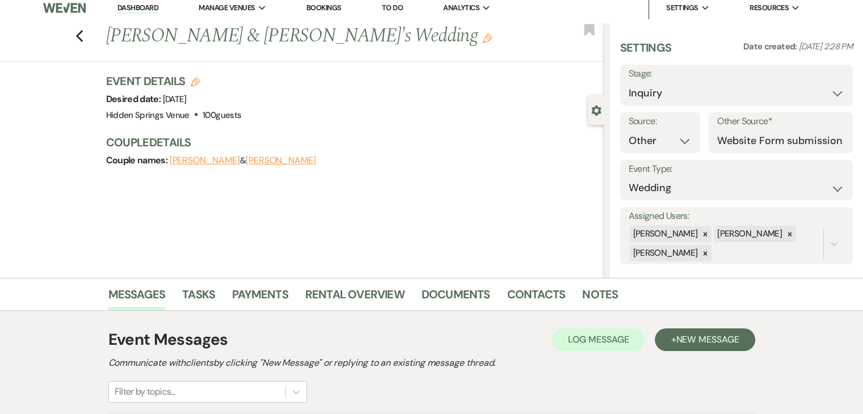
scroll to position [0, 0]
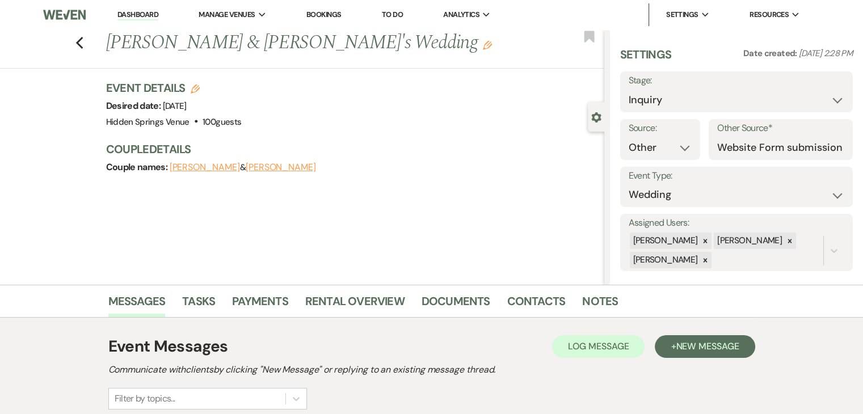
click at [149, 15] on link "Dashboard" at bounding box center [137, 15] width 41 height 11
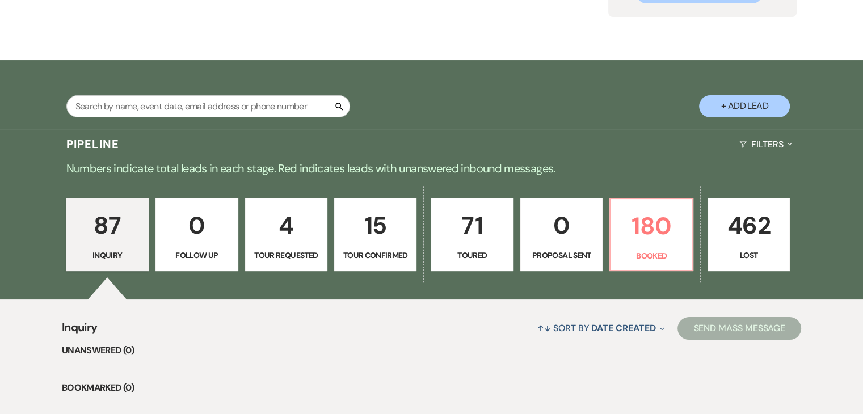
scroll to position [144, 0]
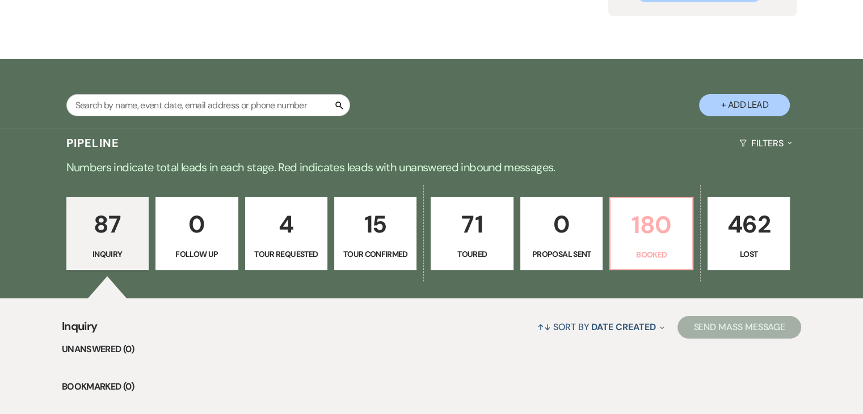
click at [654, 243] on p "180" at bounding box center [650, 225] width 67 height 38
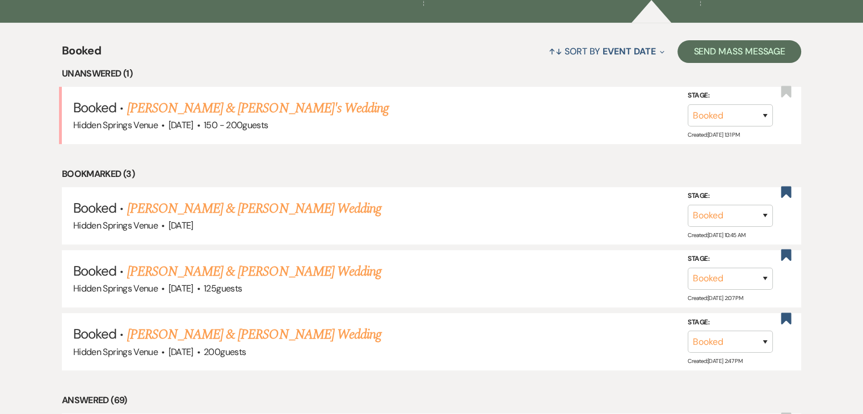
scroll to position [417, 0]
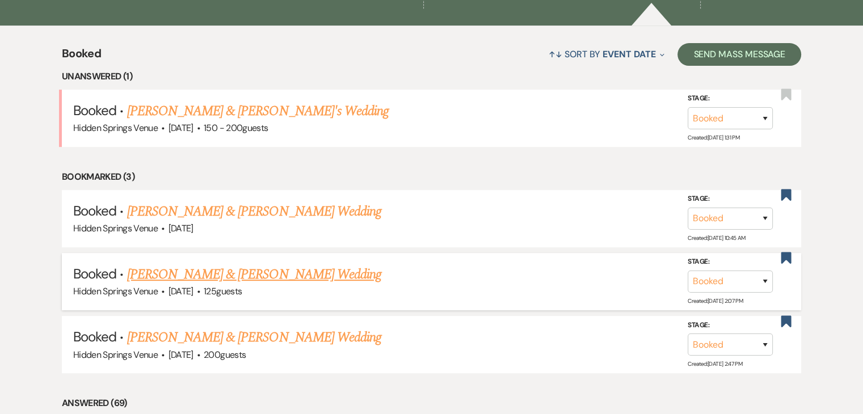
click at [327, 273] on link "[PERSON_NAME] & [PERSON_NAME] Wedding" at bounding box center [254, 274] width 254 height 20
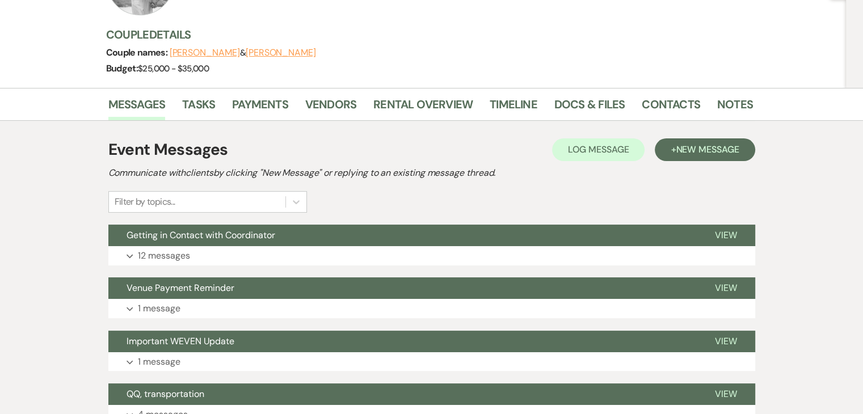
scroll to position [133, 0]
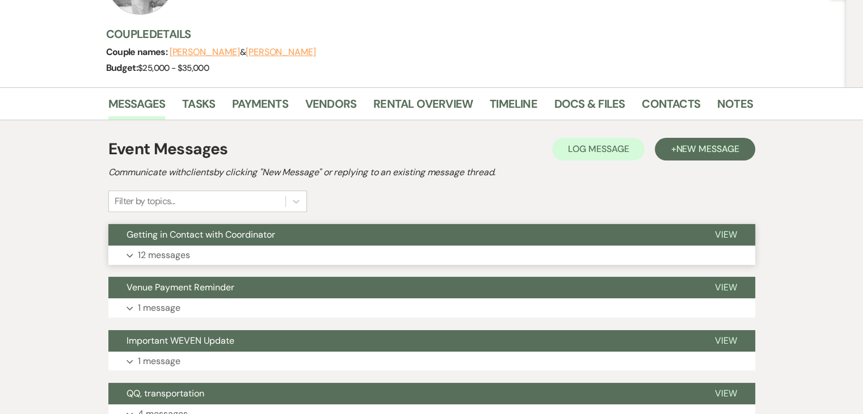
click at [318, 257] on button "Expand 12 messages" at bounding box center [431, 255] width 647 height 19
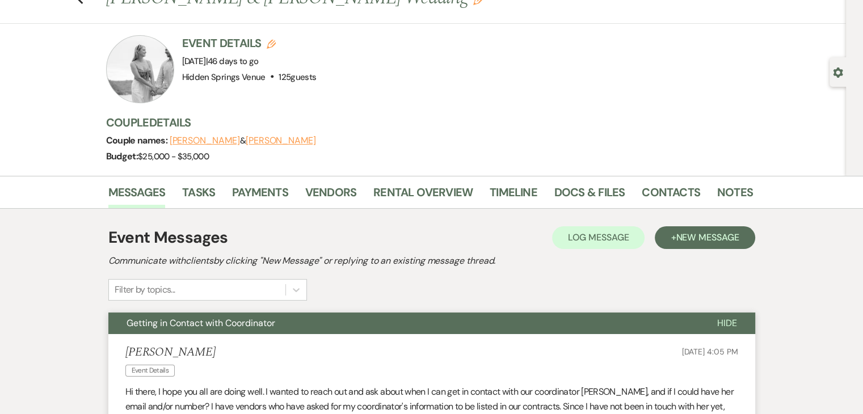
scroll to position [0, 0]
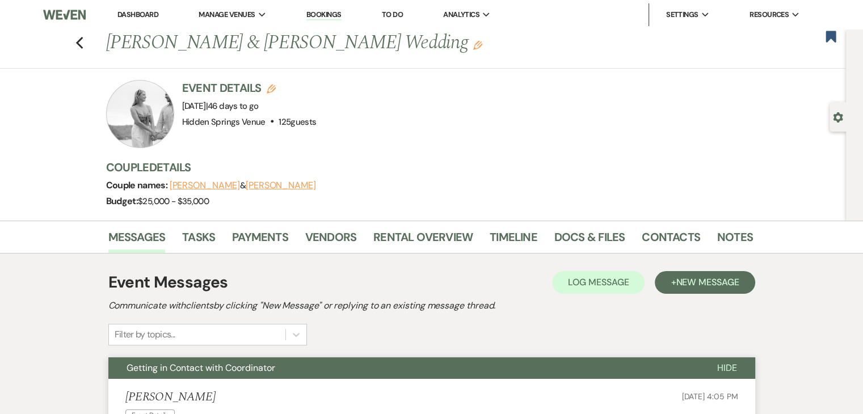
click at [137, 16] on link "Dashboard" at bounding box center [137, 15] width 41 height 10
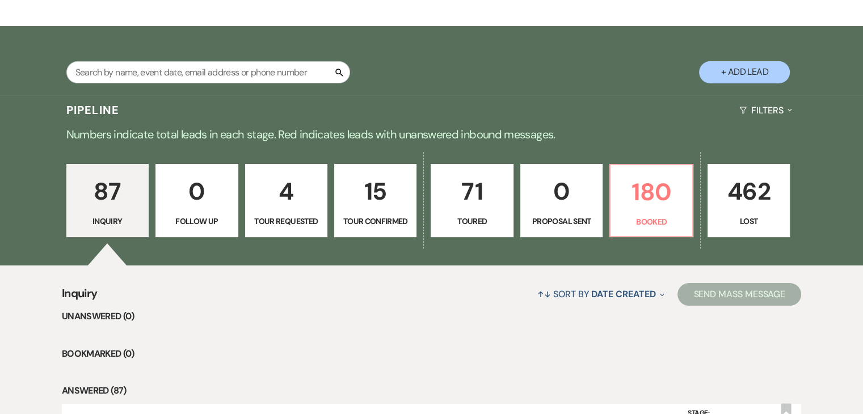
scroll to position [186, 0]
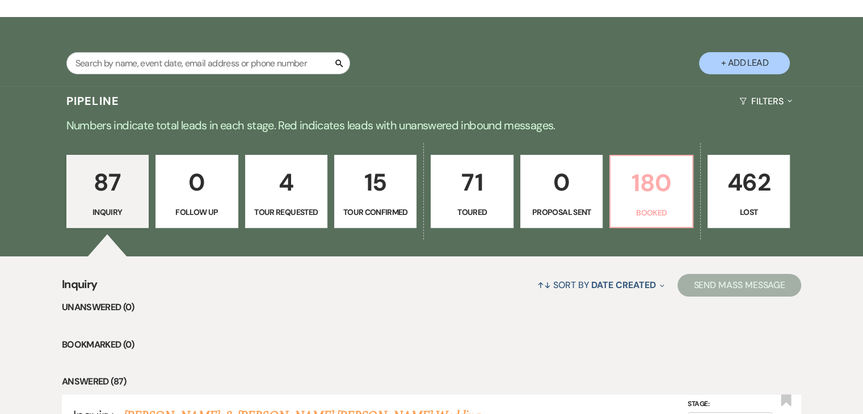
click at [635, 197] on p "180" at bounding box center [650, 183] width 67 height 38
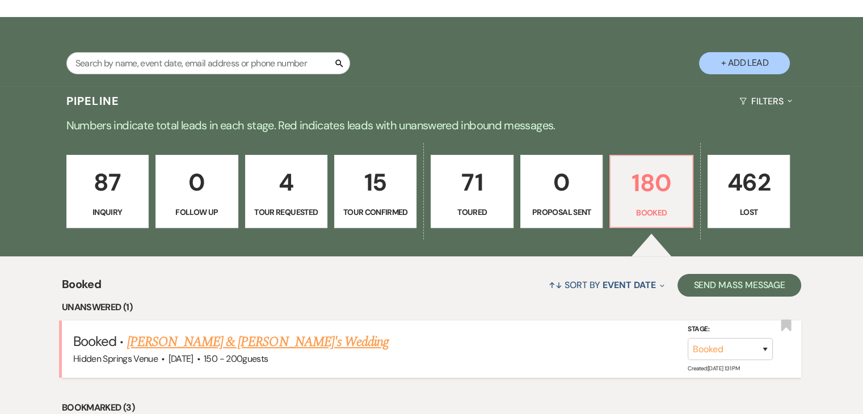
click at [257, 348] on link "[PERSON_NAME] & [PERSON_NAME]'s Wedding" at bounding box center [258, 342] width 262 height 20
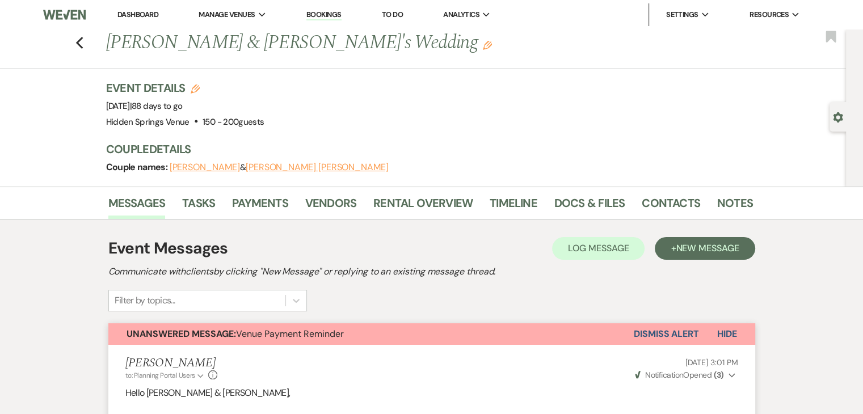
click at [682, 334] on button "Dismiss Alert" at bounding box center [666, 334] width 65 height 22
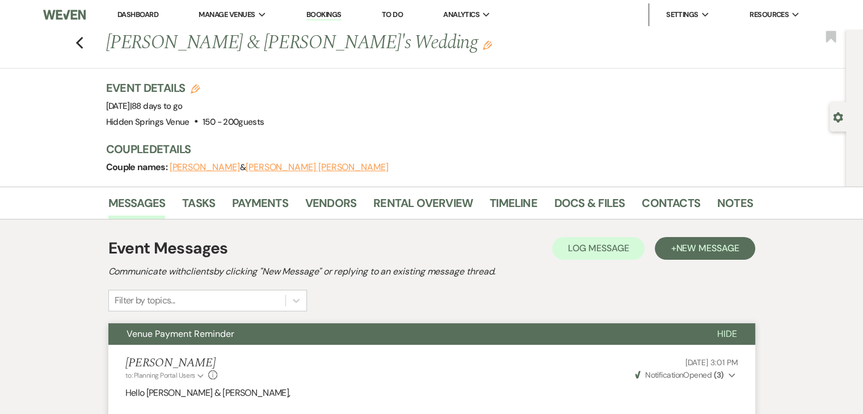
click at [131, 15] on link "Dashboard" at bounding box center [137, 15] width 41 height 10
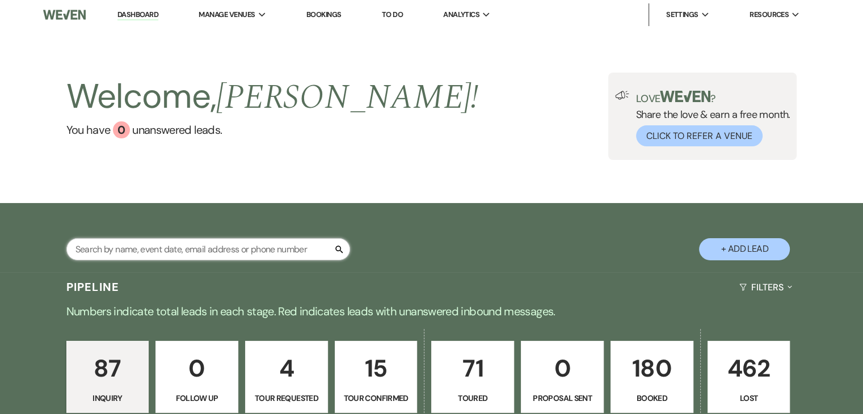
click at [276, 244] on input "text" at bounding box center [208, 249] width 284 height 22
type input "hailey"
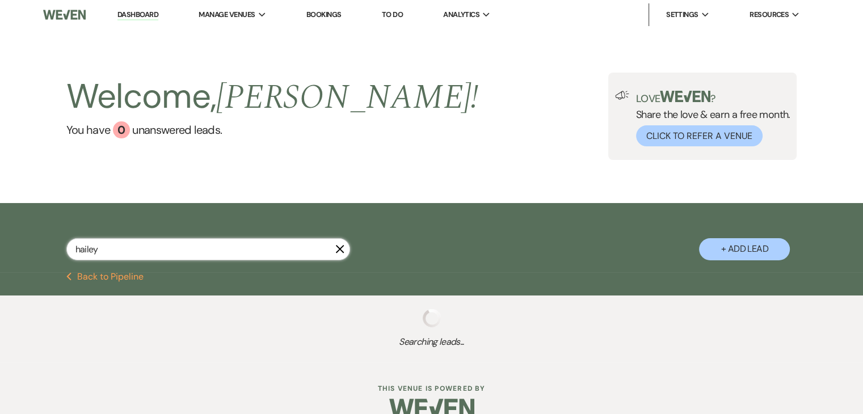
select select "5"
select select "8"
select select "11"
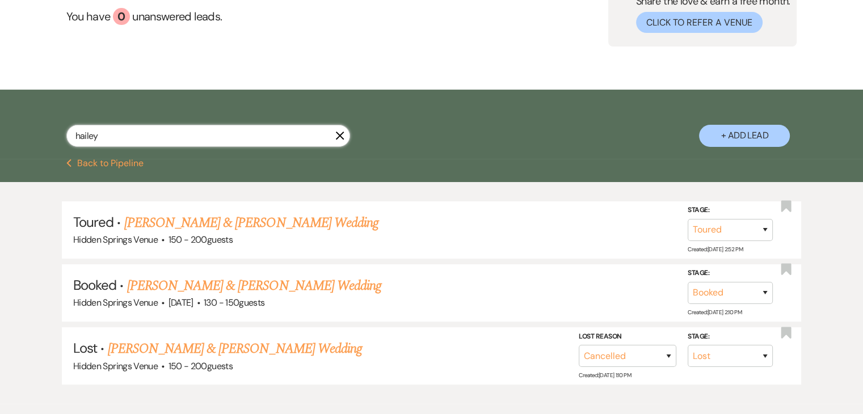
scroll to position [115, 0]
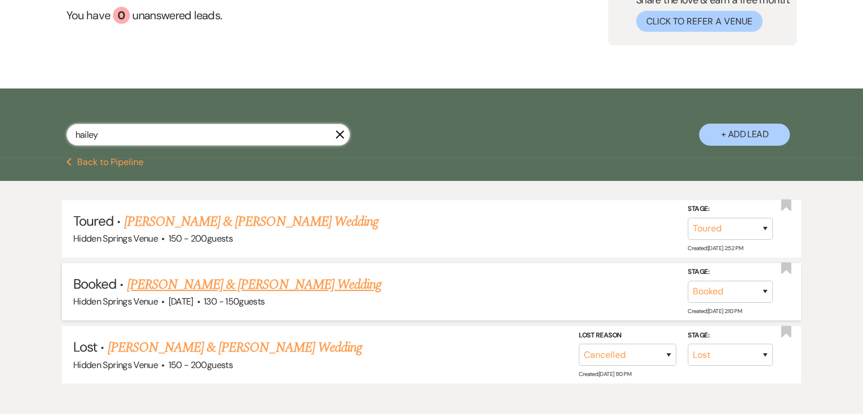
type input "hailey"
click at [289, 286] on link "[PERSON_NAME] & [PERSON_NAME] Wedding" at bounding box center [254, 285] width 254 height 20
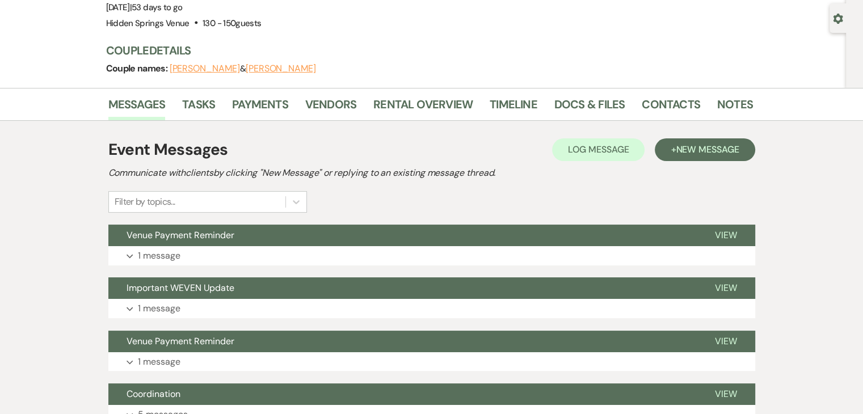
scroll to position [132, 0]
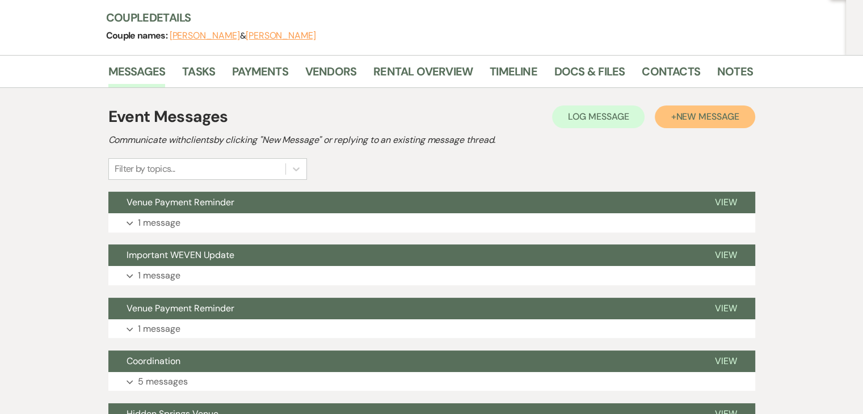
click at [699, 115] on span "New Message" at bounding box center [707, 117] width 63 height 12
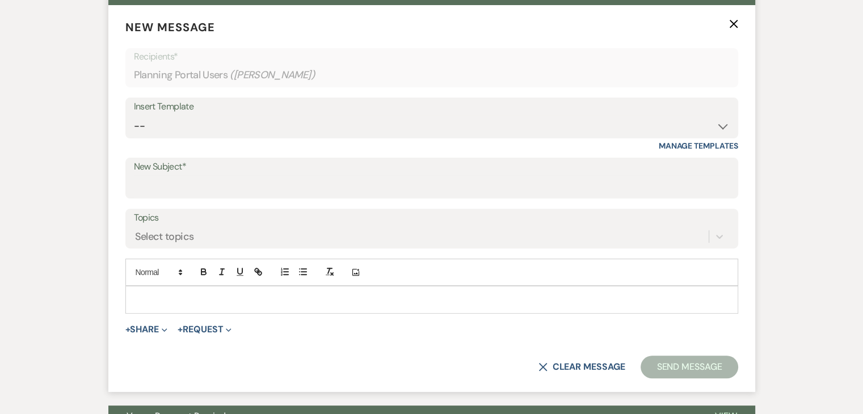
scroll to position [340, 0]
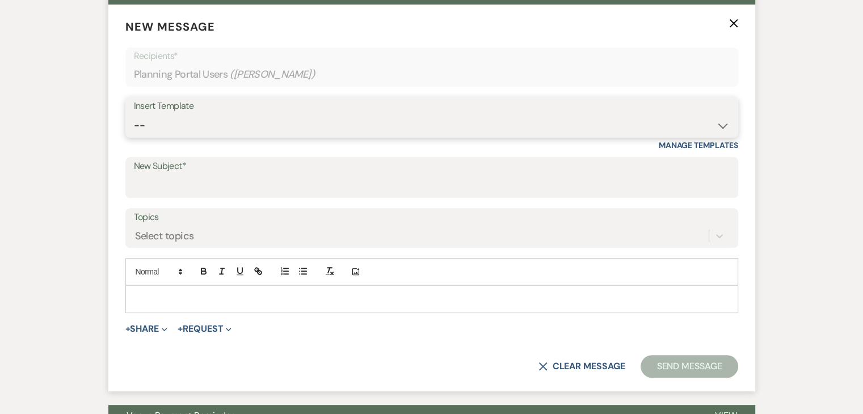
click at [199, 117] on select "-- Initial Inquiry Response Tour Request Response Follow Up Review Email Check-…" at bounding box center [432, 126] width 596 height 22
select select "4217"
click at [134, 115] on select "-- Initial Inquiry Response Tour Request Response Follow Up Review Email Check-…" at bounding box center [432, 126] width 596 height 22
type input "Venue Final Walkthrough"
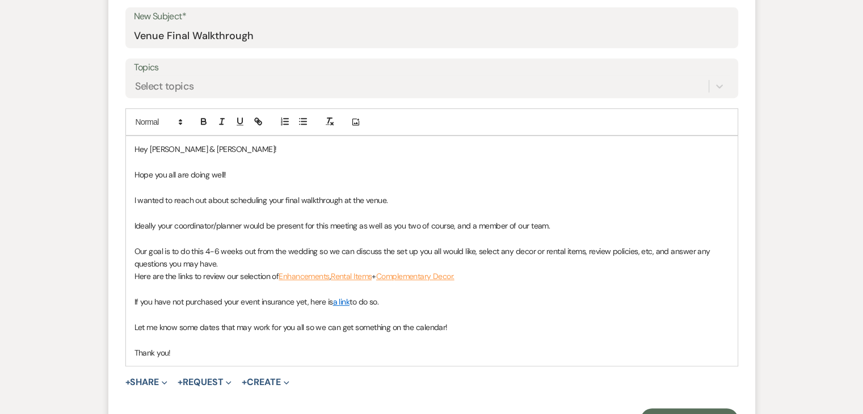
scroll to position [490, 0]
click at [394, 297] on p "If you have not purchased your event insurance yet, here is a link to do so." at bounding box center [431, 302] width 594 height 12
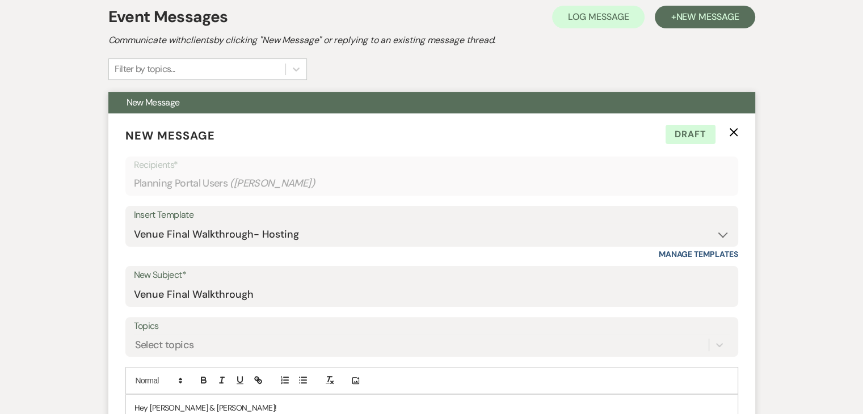
scroll to position [231, 0]
click at [733, 133] on use "button" at bounding box center [733, 132] width 9 height 9
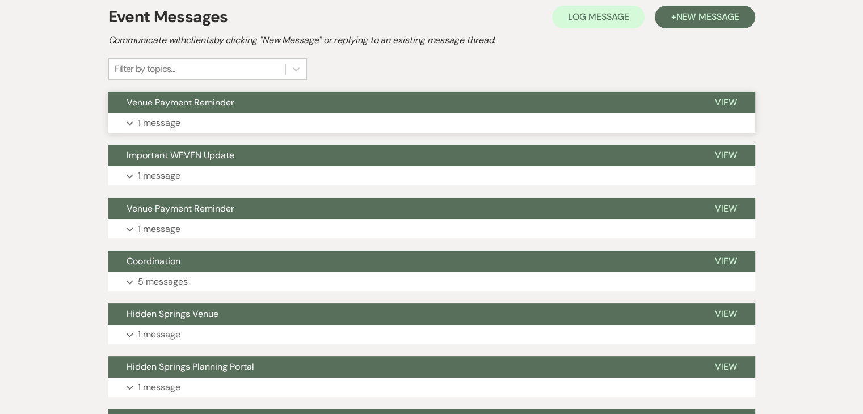
scroll to position [0, 0]
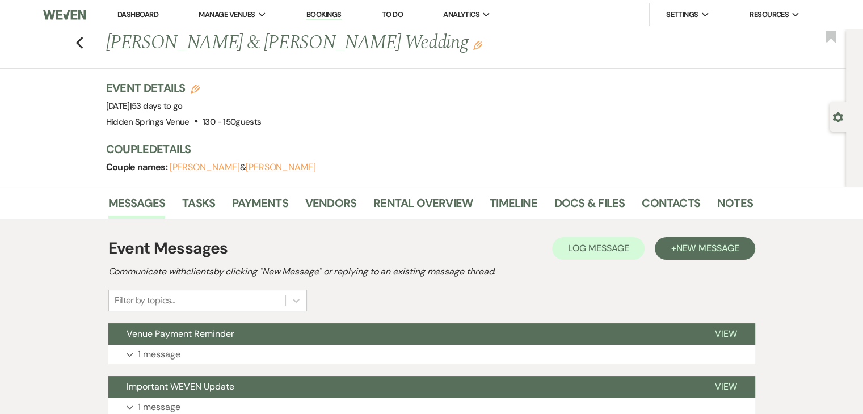
click at [142, 10] on link "Dashboard" at bounding box center [137, 15] width 41 height 10
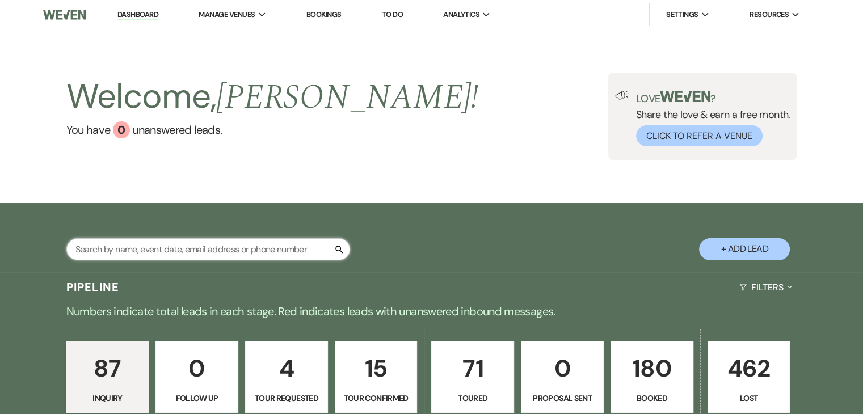
click at [288, 245] on input "text" at bounding box center [208, 249] width 284 height 22
type input "[PERSON_NAME]"
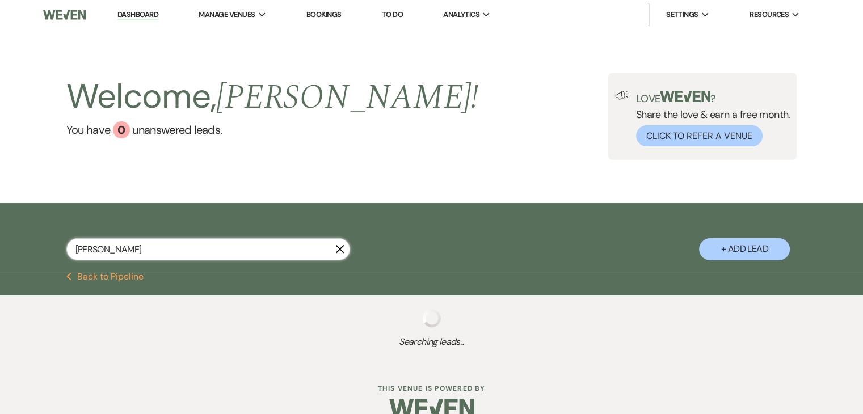
select select "8"
select select "5"
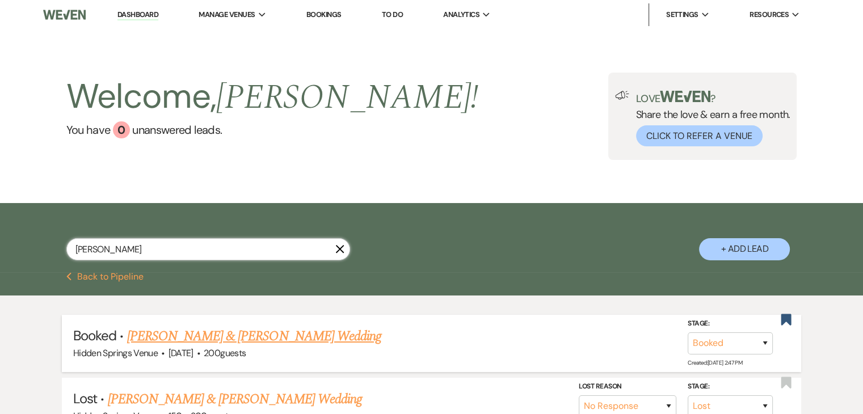
type input "[PERSON_NAME]"
click at [295, 334] on link "[PERSON_NAME] & [PERSON_NAME] Wedding" at bounding box center [254, 336] width 254 height 20
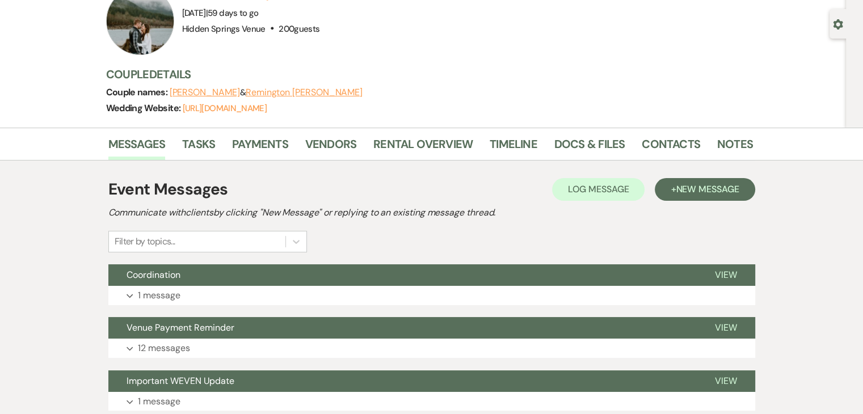
scroll to position [126, 0]
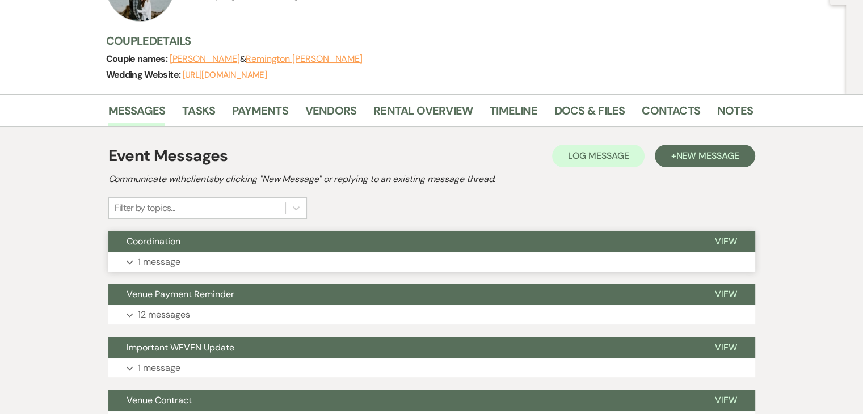
click at [289, 254] on button "Expand 1 message" at bounding box center [431, 261] width 647 height 19
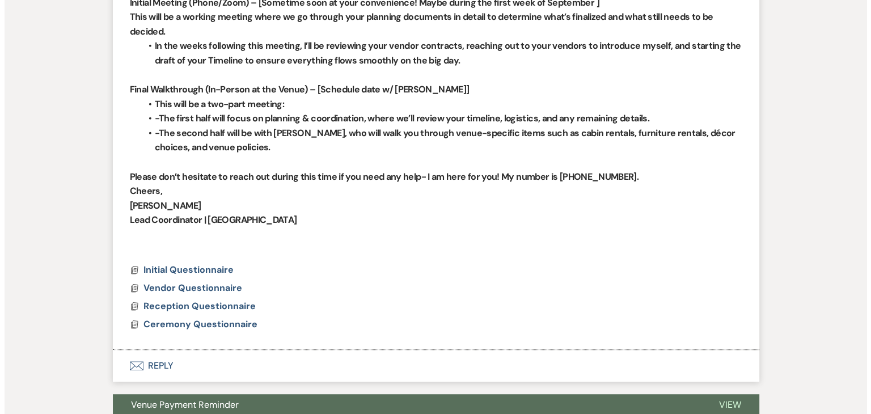
scroll to position [568, 0]
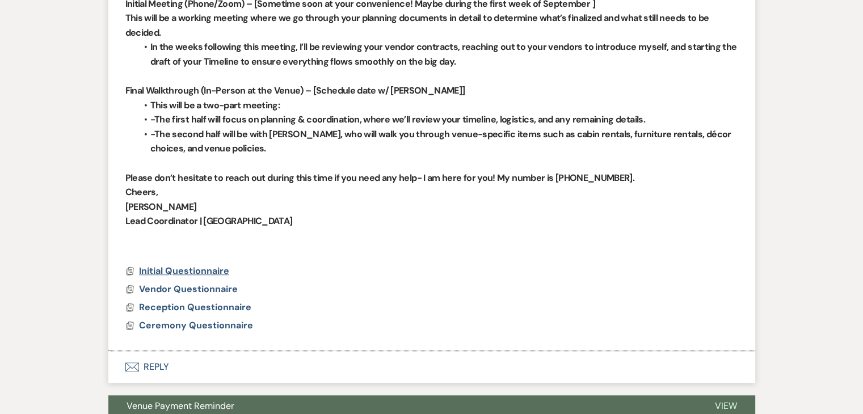
click at [198, 275] on span "Initial Questionnaire" at bounding box center [184, 271] width 90 height 12
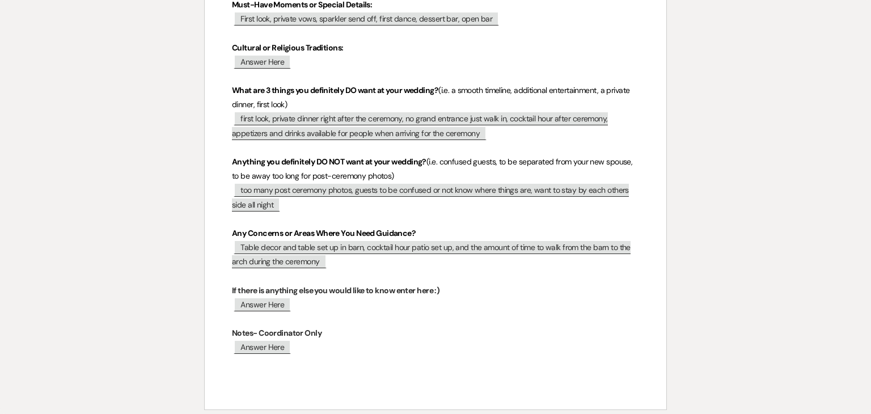
scroll to position [671, 0]
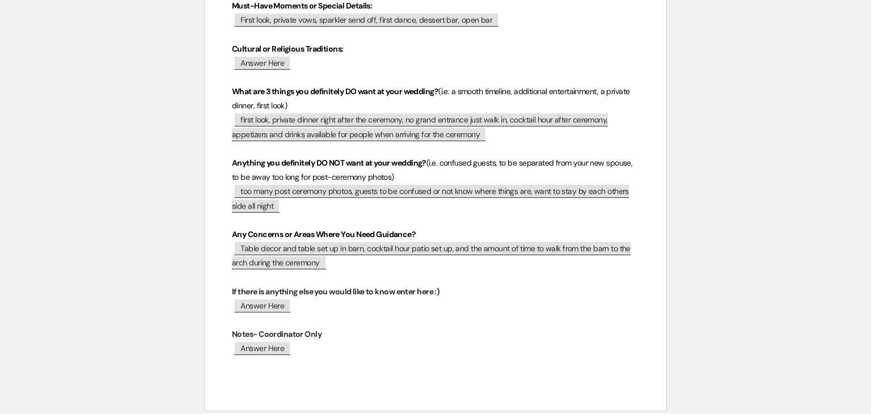
select select "8"
select select "5"
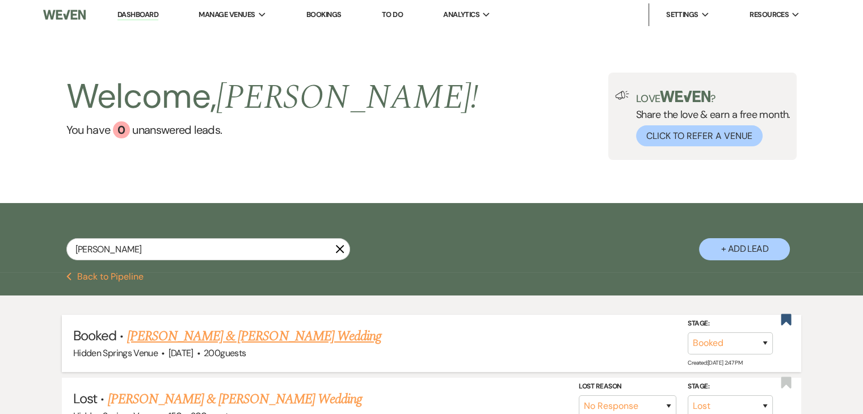
click at [263, 332] on link "[PERSON_NAME] & [PERSON_NAME] Wedding" at bounding box center [254, 336] width 254 height 20
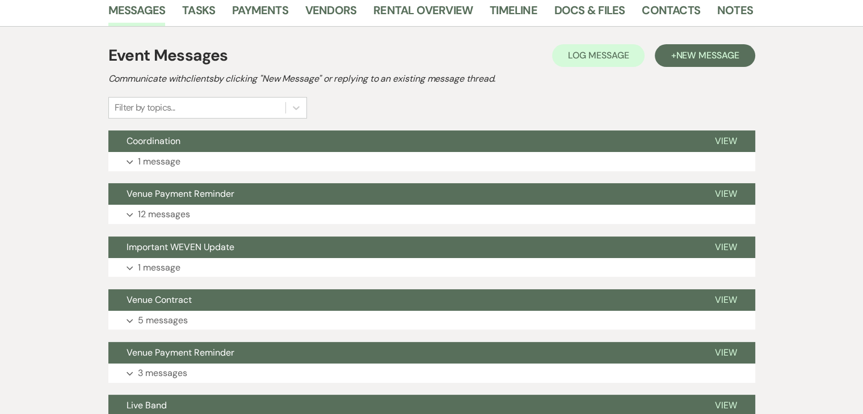
scroll to position [194, 0]
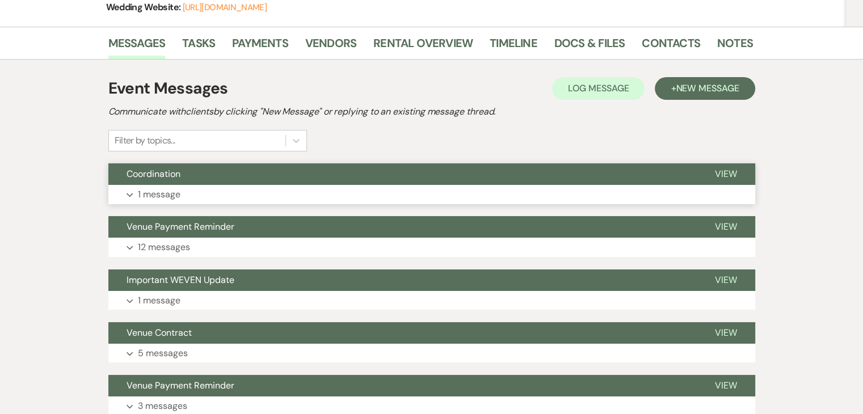
click at [245, 196] on button "Expand 1 message" at bounding box center [431, 194] width 647 height 19
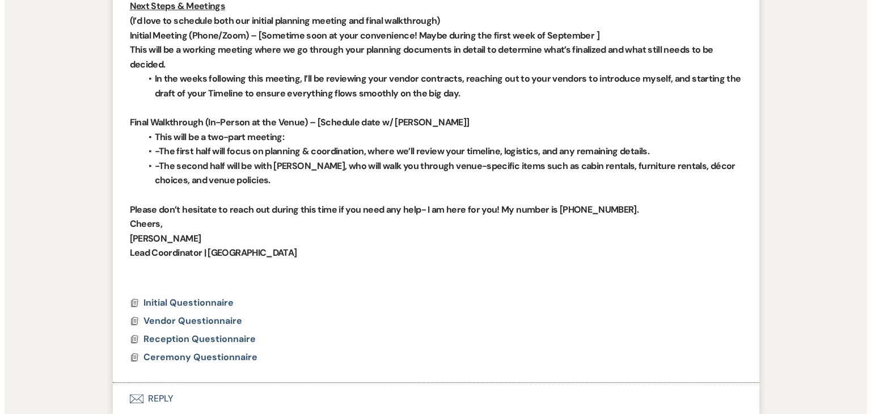
scroll to position [538, 0]
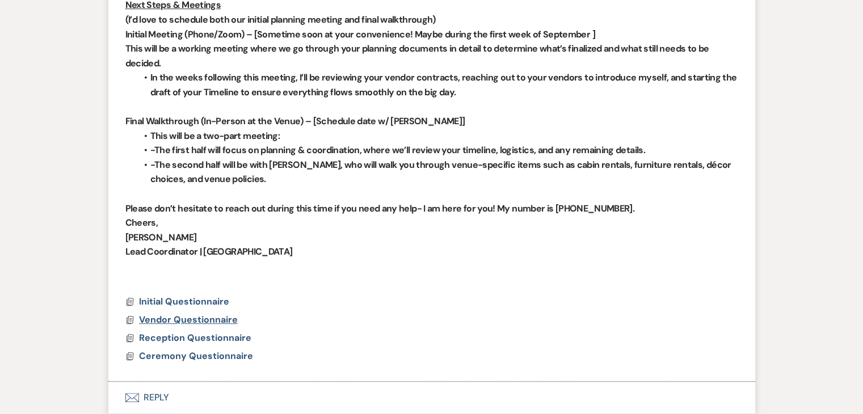
click at [202, 320] on span "Vendor Questionnaire" at bounding box center [188, 320] width 99 height 12
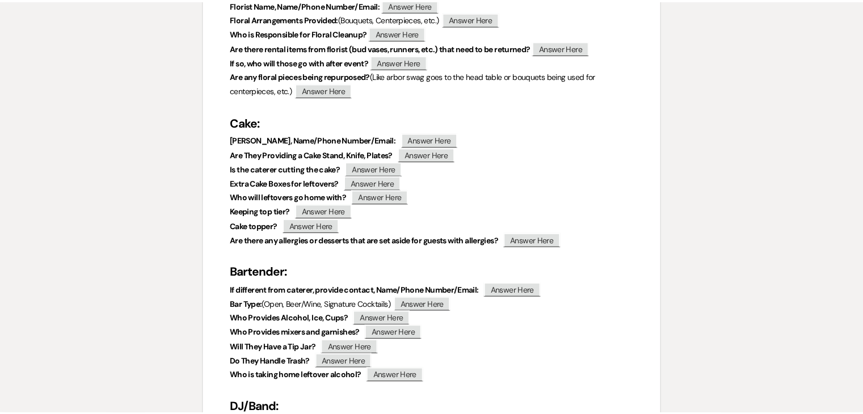
scroll to position [0, 0]
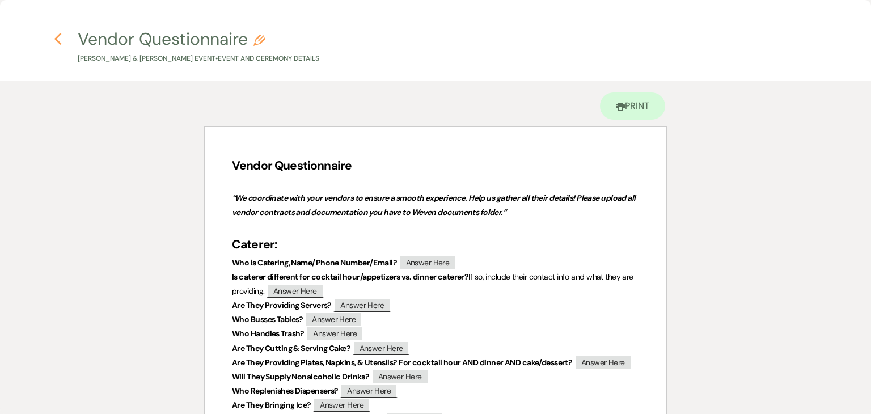
click at [54, 34] on icon "Previous" at bounding box center [58, 39] width 9 height 14
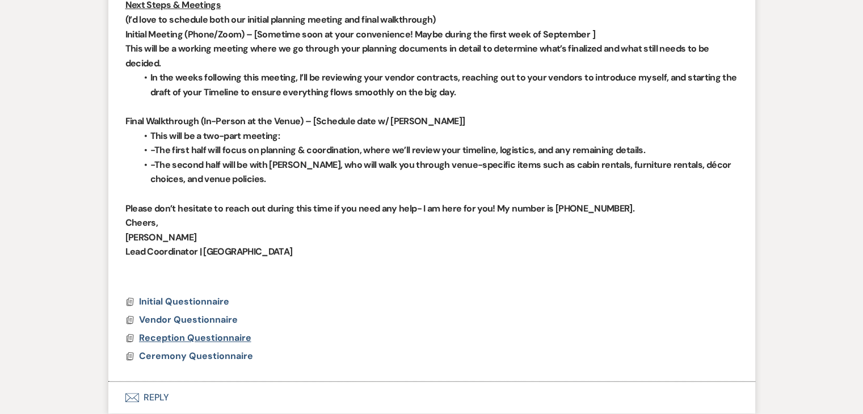
click at [223, 339] on span "Reception Questionnaire" at bounding box center [195, 338] width 112 height 12
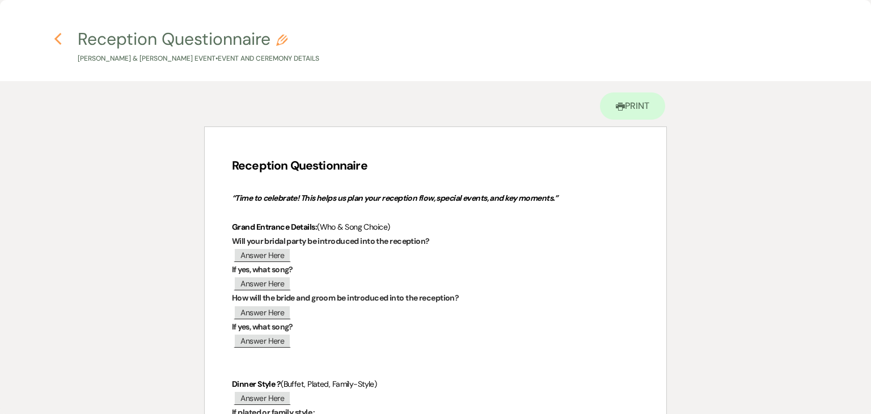
click at [59, 36] on use "button" at bounding box center [57, 39] width 7 height 12
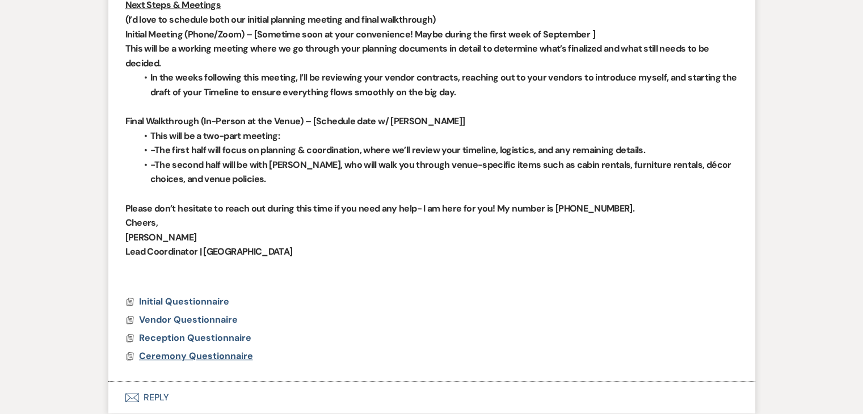
click at [174, 354] on span "Ceremony Questionnaire" at bounding box center [196, 356] width 114 height 12
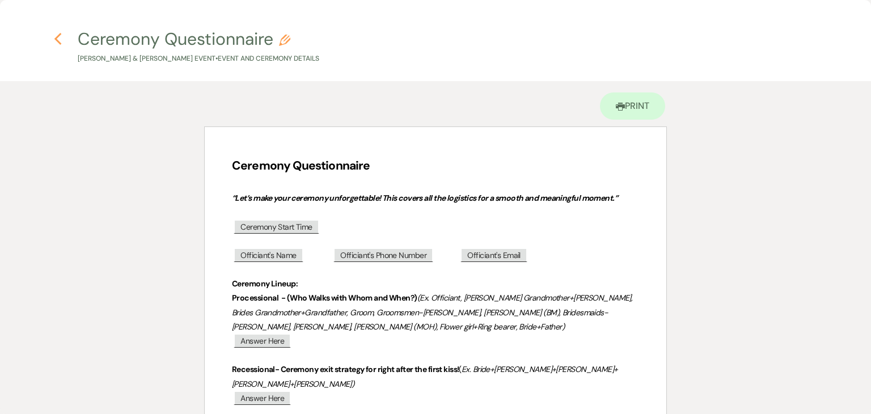
click at [54, 41] on icon "Previous" at bounding box center [58, 39] width 9 height 14
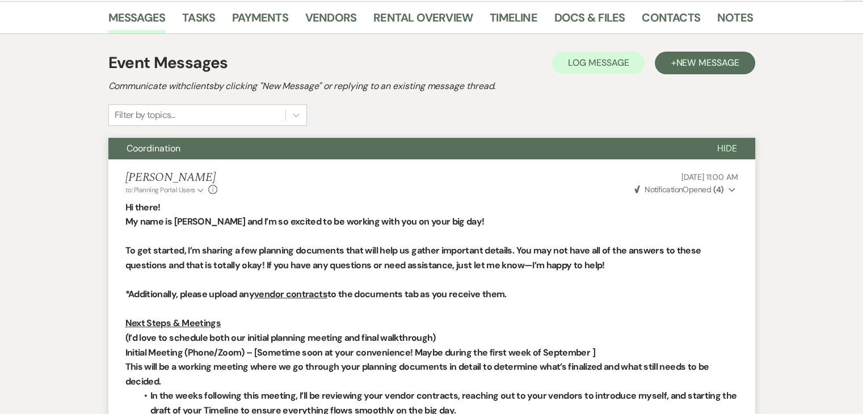
scroll to position [218, 0]
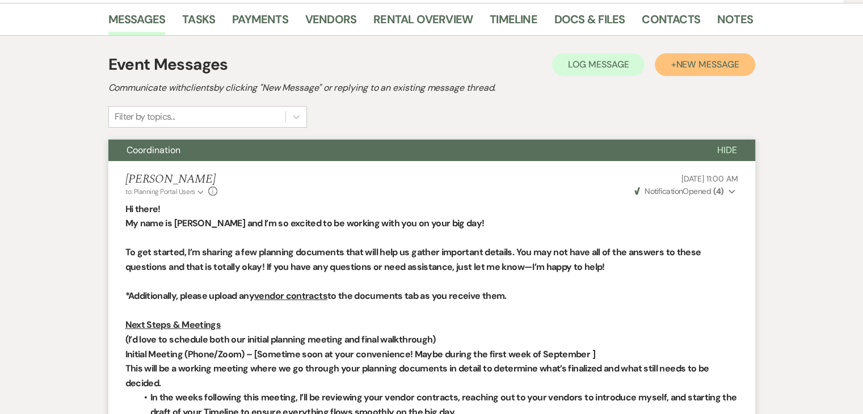
click at [694, 69] on span "New Message" at bounding box center [707, 64] width 63 height 12
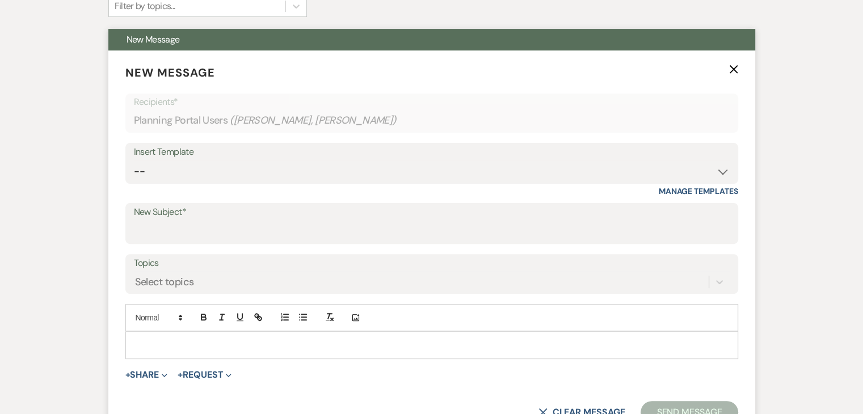
scroll to position [328, 0]
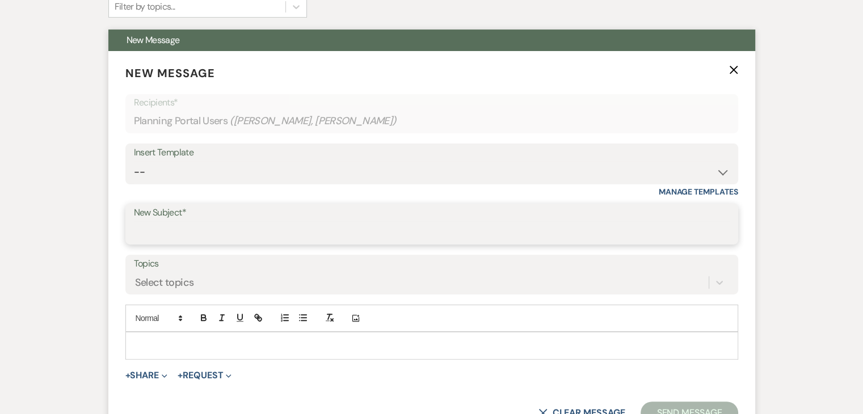
click at [270, 222] on input "New Subject*" at bounding box center [432, 232] width 596 height 22
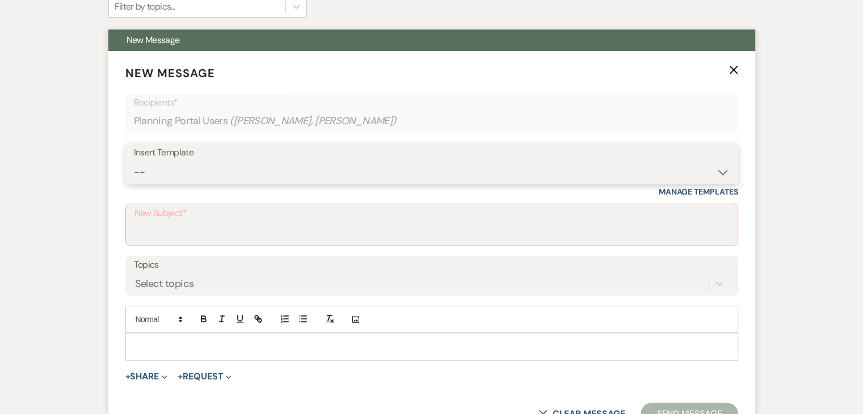
click at [293, 165] on select "-- Initial Inquiry Response Tour Request Response Follow Up Review Email Check-…" at bounding box center [432, 172] width 596 height 22
select select "5451"
click at [134, 161] on select "-- Initial Inquiry Response Tour Request Response Follow Up Review Email Check-…" at bounding box center [432, 172] width 596 height 22
type input "Venue Final Walkthrough"
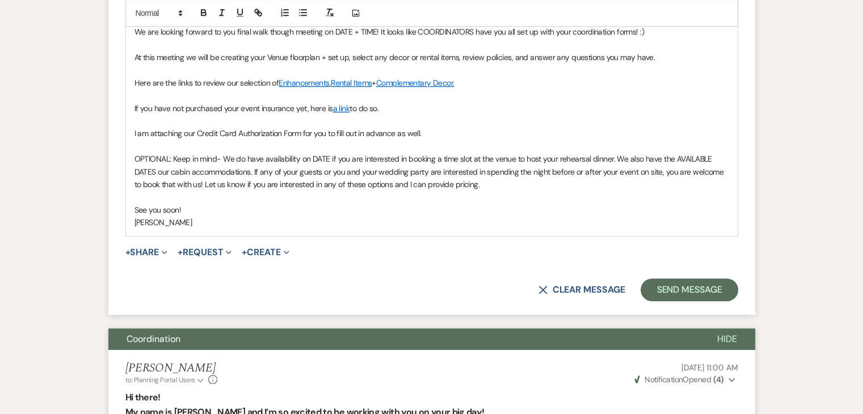
scroll to position [667, 0]
click at [597, 290] on button "X Clear message" at bounding box center [581, 289] width 86 height 9
select select "0"
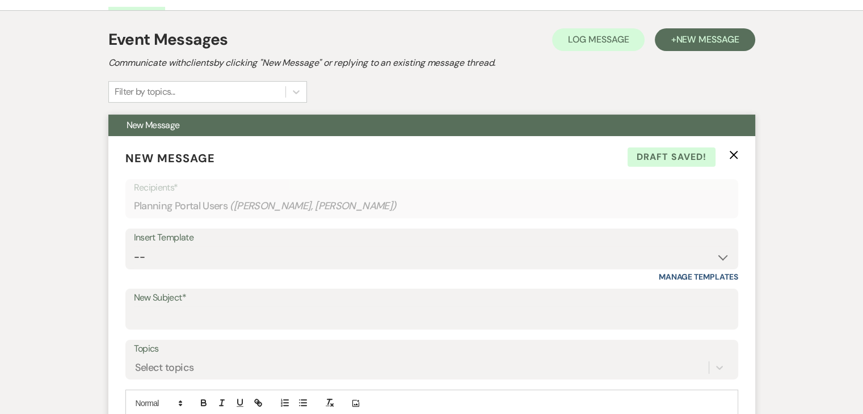
scroll to position [239, 0]
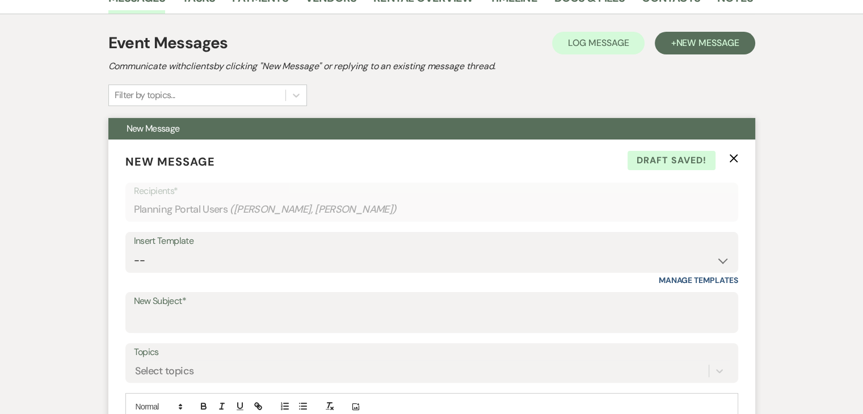
click at [729, 158] on icon "X" at bounding box center [733, 158] width 9 height 9
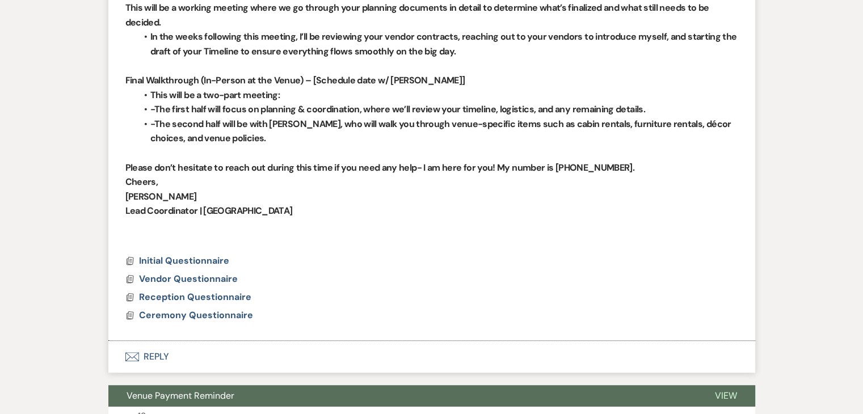
scroll to position [579, 0]
click at [152, 359] on button "Envelope Reply" at bounding box center [431, 357] width 647 height 32
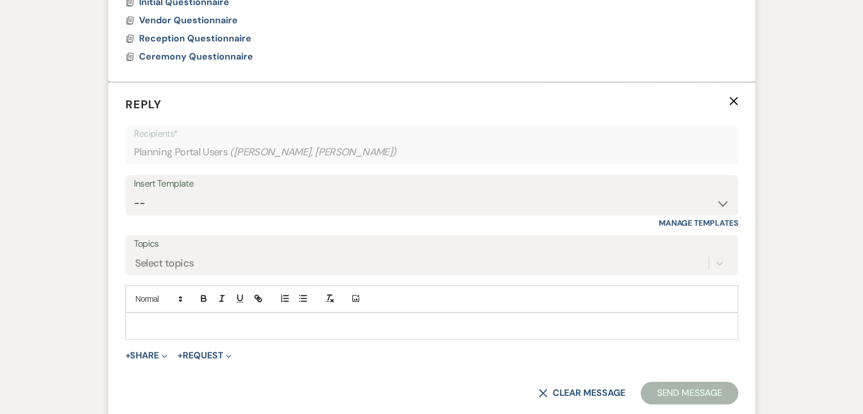
scroll to position [880, 0]
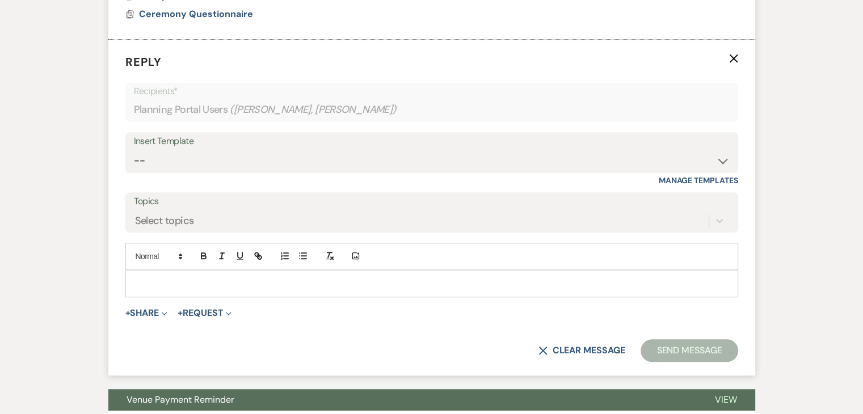
click at [232, 286] on p at bounding box center [431, 283] width 594 height 12
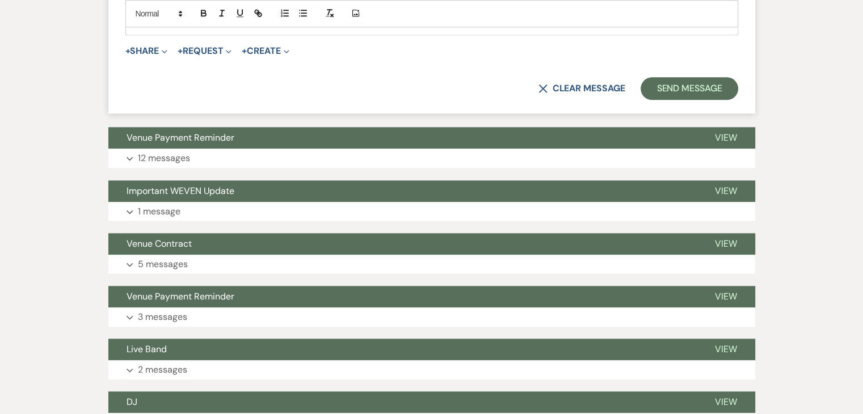
scroll to position [1154, 0]
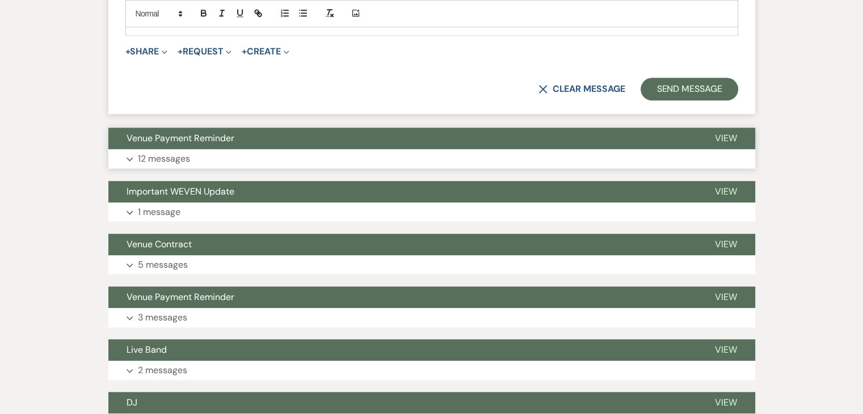
click at [224, 165] on button "Expand 12 messages" at bounding box center [431, 158] width 647 height 19
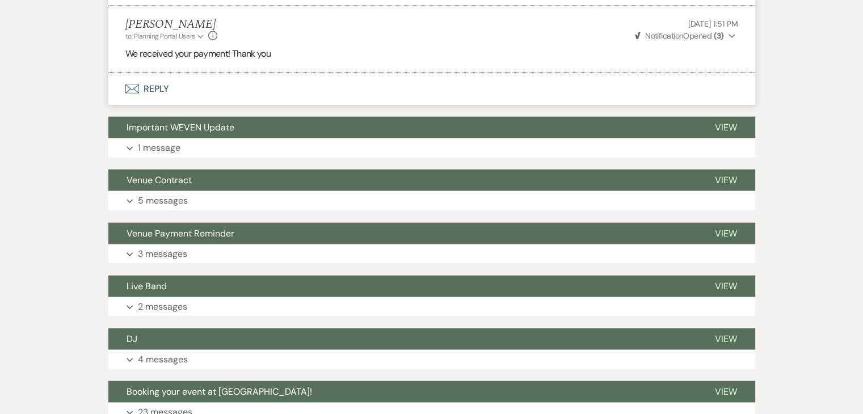
scroll to position [2609, 0]
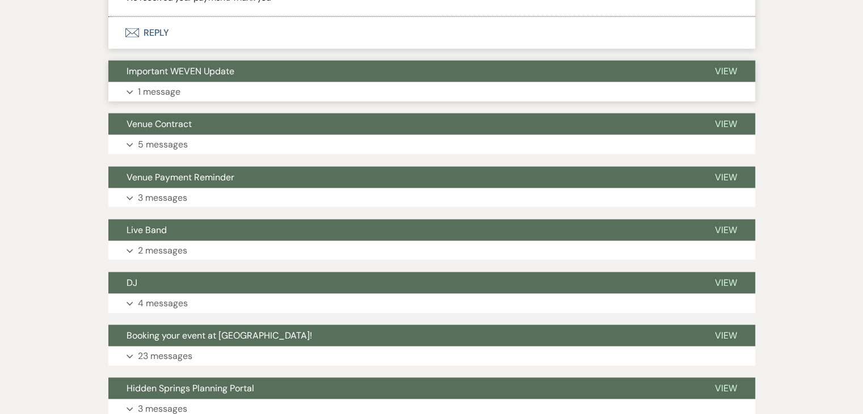
click at [260, 135] on button "Venue Contract" at bounding box center [402, 124] width 588 height 22
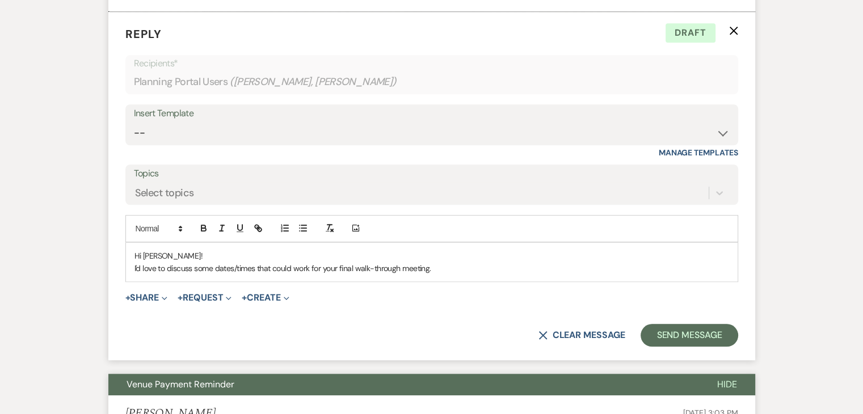
scroll to position [908, 0]
click at [450, 262] on p "I'd love to discuss some dates/times that could work for your final walk-throug…" at bounding box center [431, 268] width 594 height 12
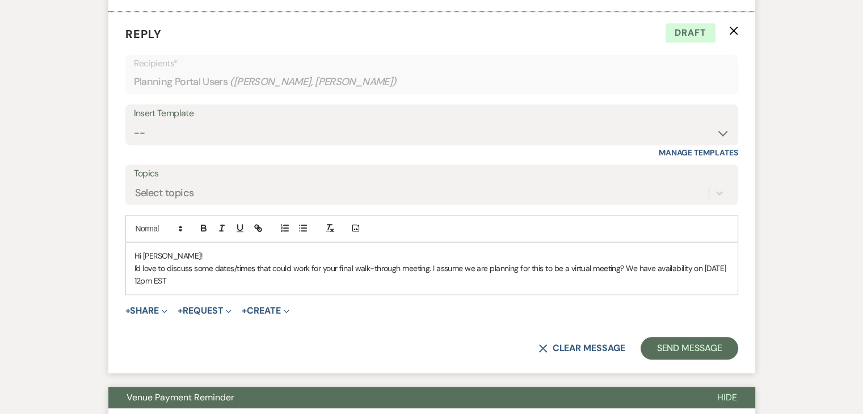
click at [202, 281] on p "I'd love to discuss some dates/times that could work for your final walk-throug…" at bounding box center [431, 275] width 594 height 26
click at [231, 284] on p "I'd love to discuss some dates/times that could work for your final walk-throug…" at bounding box center [431, 275] width 594 height 26
click at [172, 280] on p "I'd love to discuss some dates/times that could work for your final walk-throug…" at bounding box center [431, 275] width 594 height 26
click at [282, 280] on p "I'd love to discuss some dates/times that could work for your final walk-throug…" at bounding box center [431, 275] width 594 height 26
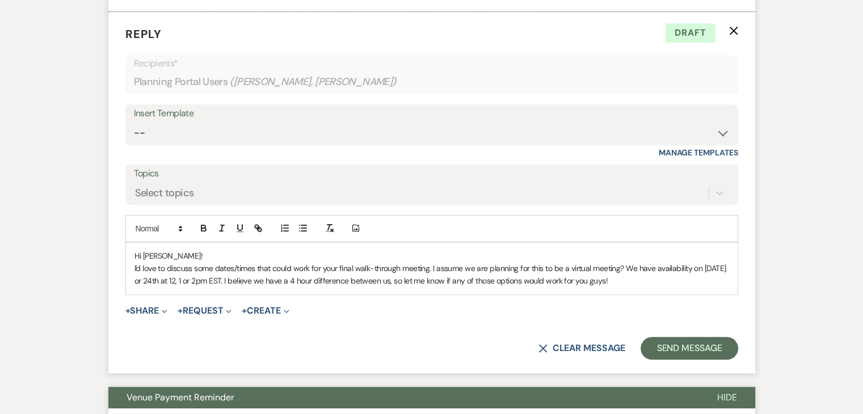
click at [368, 281] on p "I'd love to discuss some dates/times that could work for your final walk-throug…" at bounding box center [431, 275] width 594 height 26
click at [703, 341] on button "Send Message" at bounding box center [688, 348] width 97 height 23
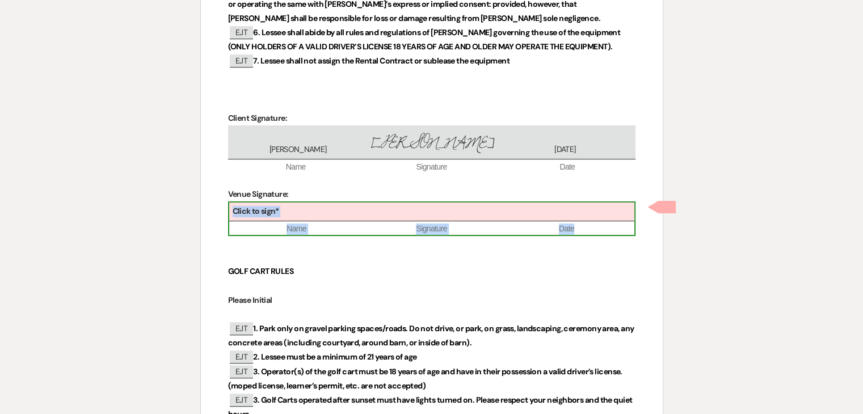
click at [409, 214] on div "Click to sign*" at bounding box center [431, 211] width 405 height 19
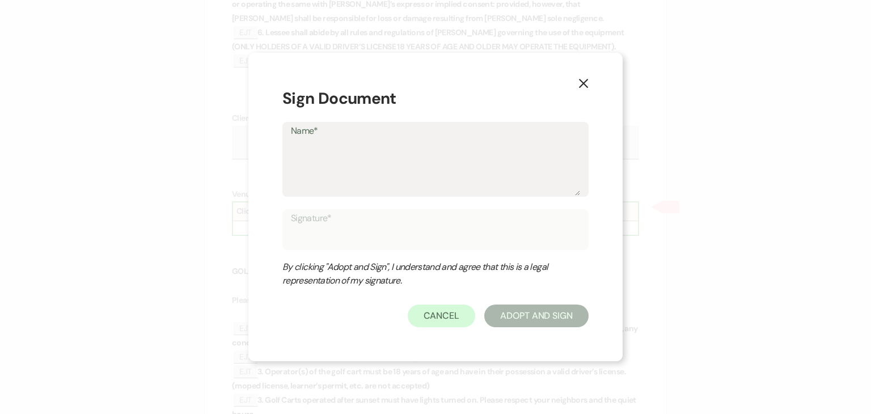
type textarea "J"
type input "J"
type textarea "Ju"
type input "Ju"
type textarea "[DATE]"
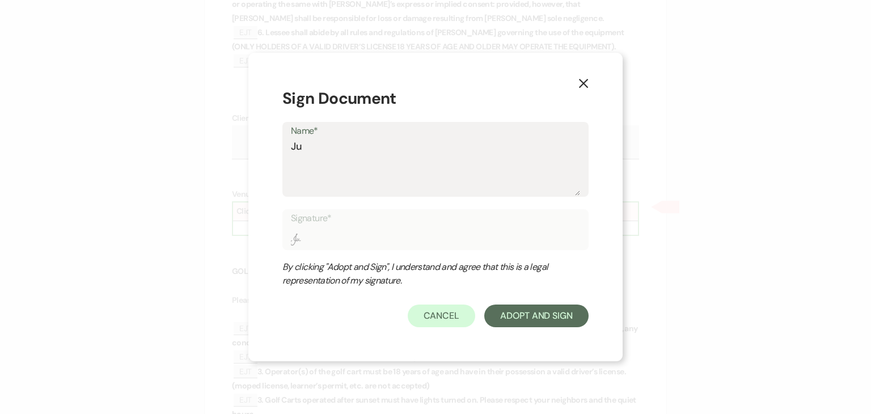
type input "[DATE]"
type textarea "Juli"
type input "Juli"
type textarea "[PERSON_NAME]"
type input "[PERSON_NAME]"
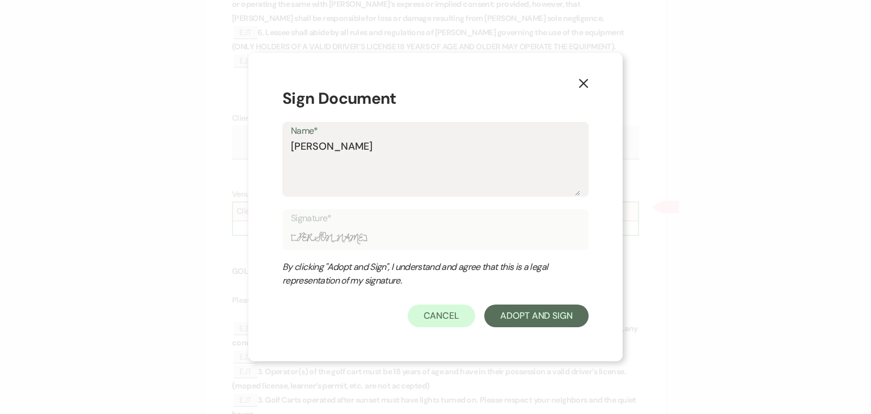
type textarea "[PERSON_NAME]"
type input "[PERSON_NAME]"
type textarea "Julie W"
type input "Julie W"
type textarea "Julie Wi"
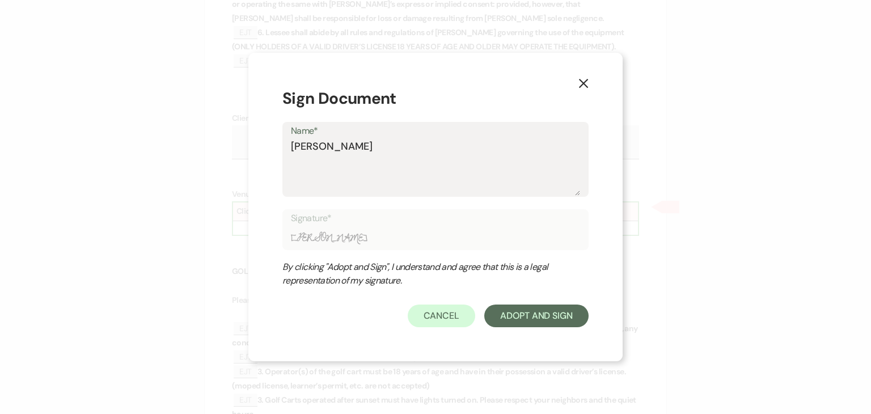
type input "Julie Wi"
type textarea "Julie Wil"
type input "Julie Wil"
type textarea "Julie Will"
type input "Julie Will"
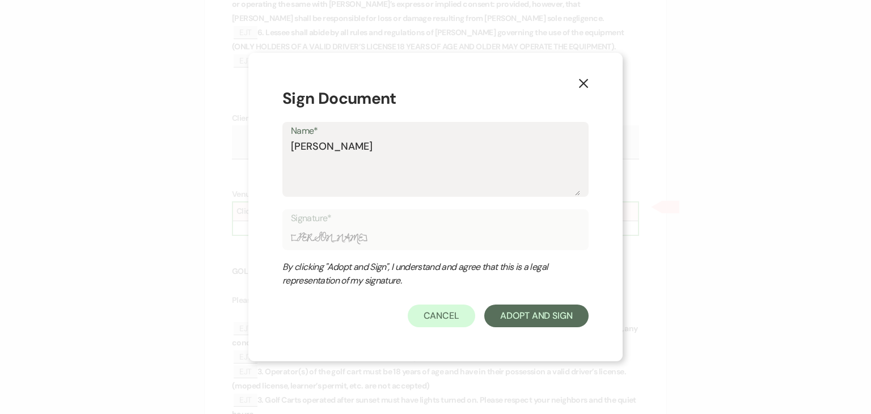
type textarea "Julie Willu"
type input "Julie Willu"
type textarea "Julie Willum"
type input "Julie Willum"
type textarea "Julie Willums"
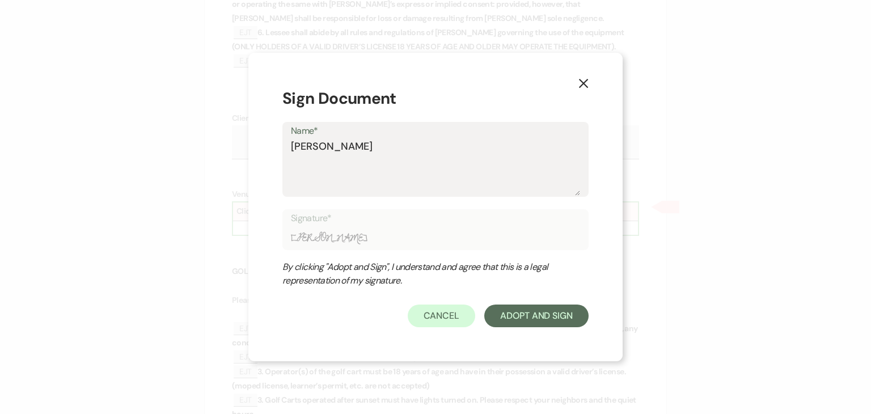
type input "Julie Willums"
type textarea "Julie Willumso"
type input "Julie Willumso"
type textarea "[PERSON_NAME]"
type input "[PERSON_NAME]"
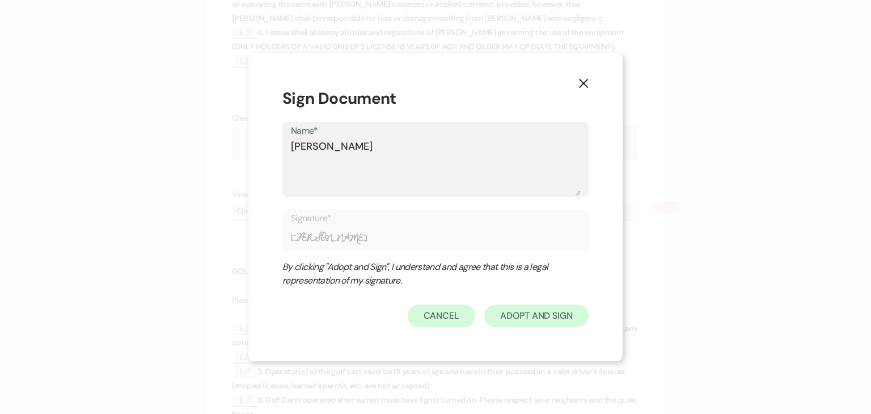
type textarea "[PERSON_NAME]"
click at [526, 317] on button "Adopt And Sign" at bounding box center [536, 316] width 104 height 23
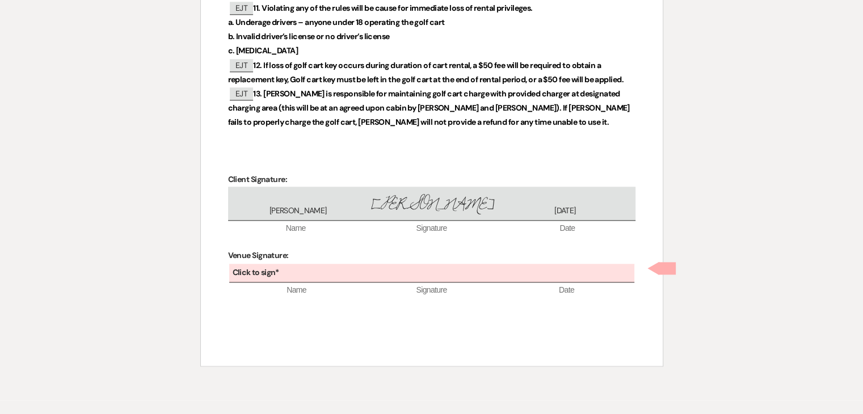
scroll to position [1328, 0]
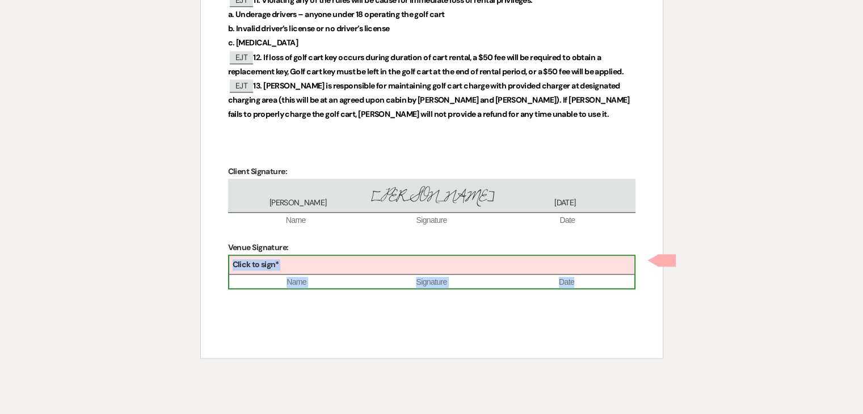
click at [417, 266] on div "Click to sign*" at bounding box center [431, 265] width 405 height 19
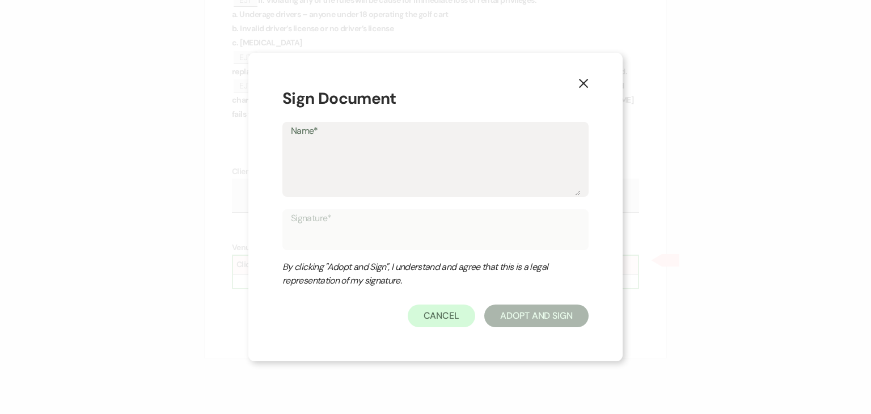
type textarea "J"
type input "J"
type textarea "Ju"
type input "Ju"
type textarea "[DATE]"
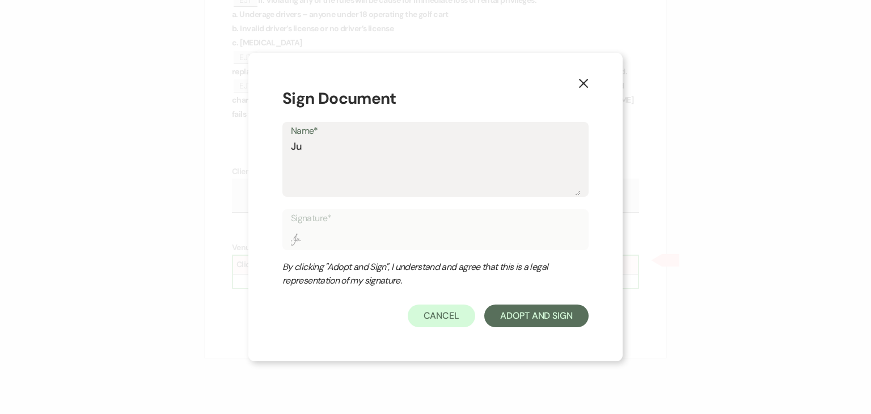
type input "[DATE]"
type textarea "Juli"
type input "Juli"
type textarea "[PERSON_NAME]"
type input "[PERSON_NAME]"
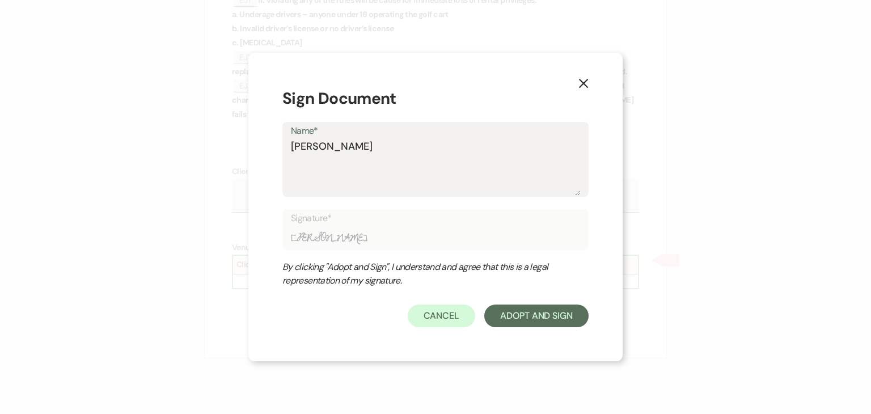
type textarea "[PERSON_NAME]"
type input "[PERSON_NAME]"
type textarea "Julie W"
type input "Julie W"
type textarea "Julie Wi"
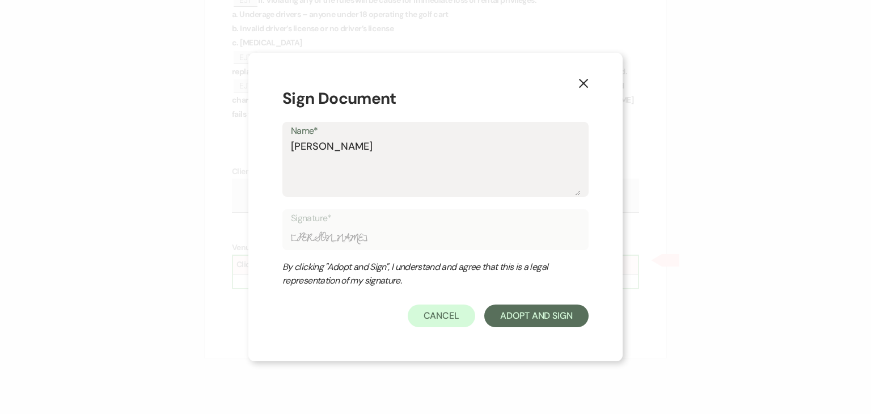
type input "Julie Wi"
type textarea "Julie Wil"
type input "Julie Wil"
type textarea "Julie Will"
type input "Julie Will"
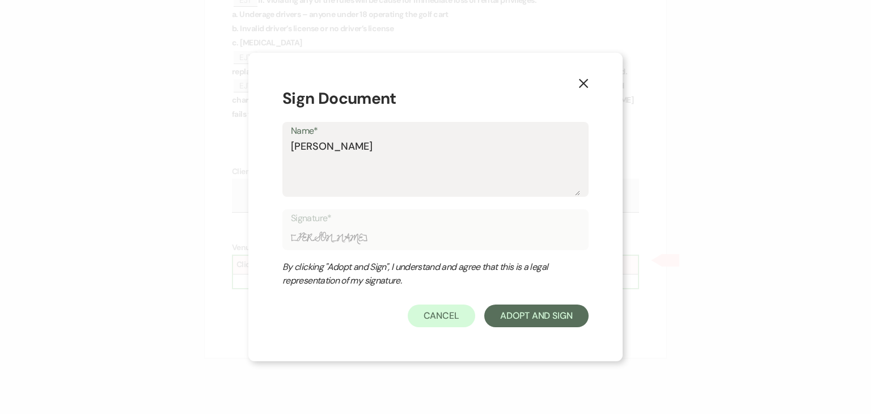
type textarea "Julie Willu"
type input "Julie Willu"
type textarea "Julie Willum"
type input "Julie Willum"
type textarea "Julie Willums"
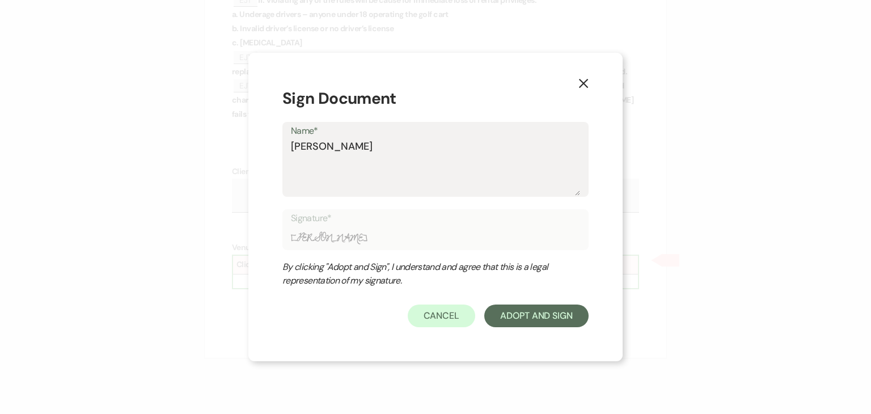
type input "Julie Willums"
type textarea "Julie Willumso"
type input "Julie Willumso"
type textarea "[PERSON_NAME]"
type input "[PERSON_NAME]"
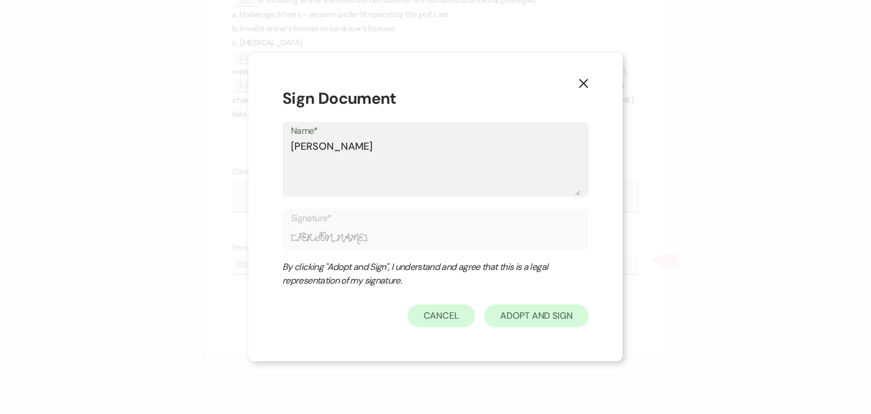
type textarea "[PERSON_NAME]"
click at [524, 320] on button "Adopt And Sign" at bounding box center [536, 316] width 104 height 23
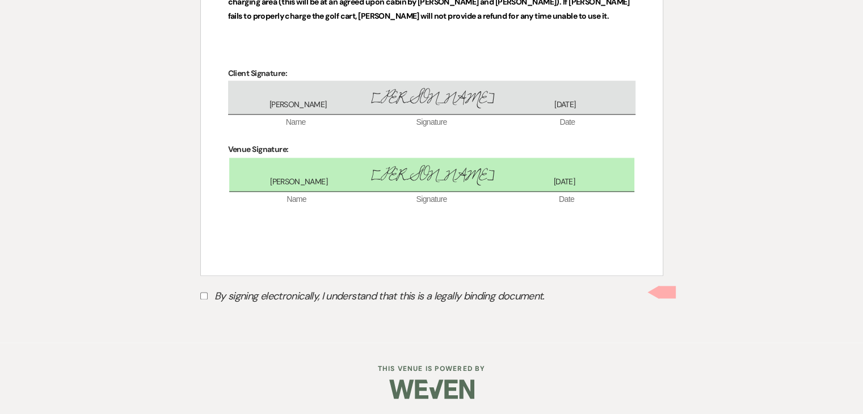
scroll to position [1427, 0]
click at [204, 292] on input "By signing electronically, I understand that this is a legally binding document." at bounding box center [203, 295] width 7 height 7
checkbox input "true"
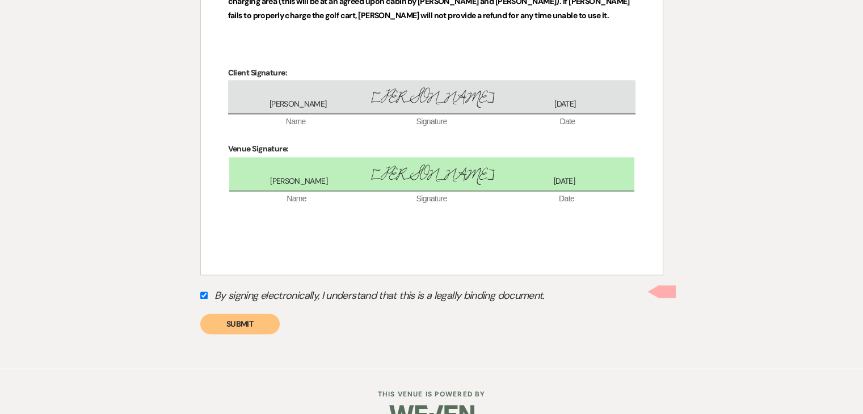
click at [235, 317] on button "Submit" at bounding box center [239, 324] width 79 height 20
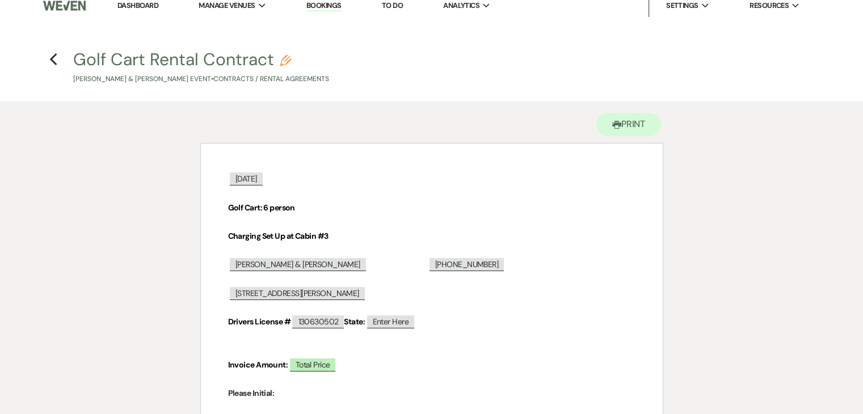
scroll to position [0, 0]
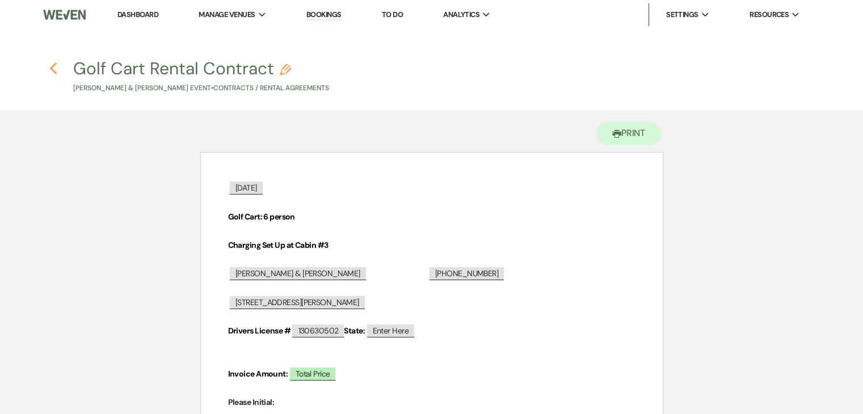
click at [56, 71] on icon "Previous" at bounding box center [53, 69] width 9 height 14
